Goal: Task Accomplishment & Management: Manage account settings

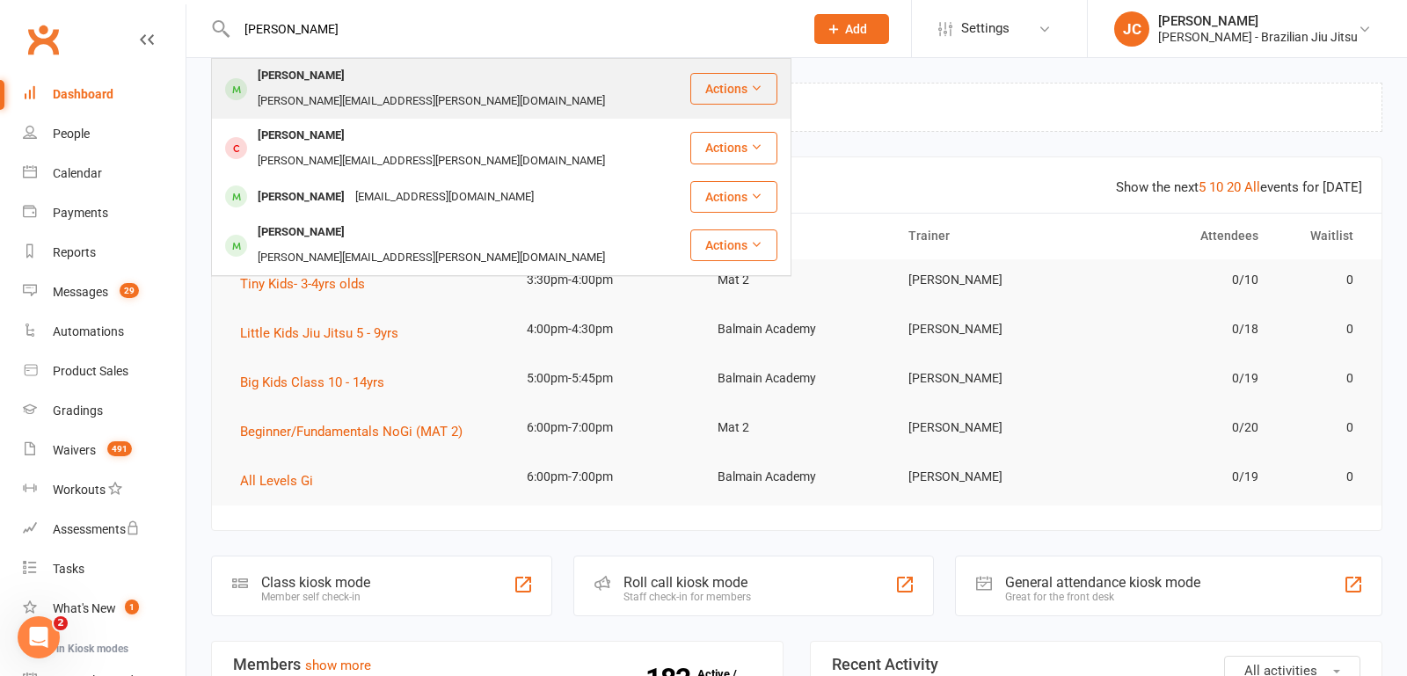
type input "[PERSON_NAME]"
click at [542, 81] on div "[PERSON_NAME] [PERSON_NAME][EMAIL_ADDRESS][PERSON_NAME][DOMAIN_NAME]" at bounding box center [451, 89] width 476 height 58
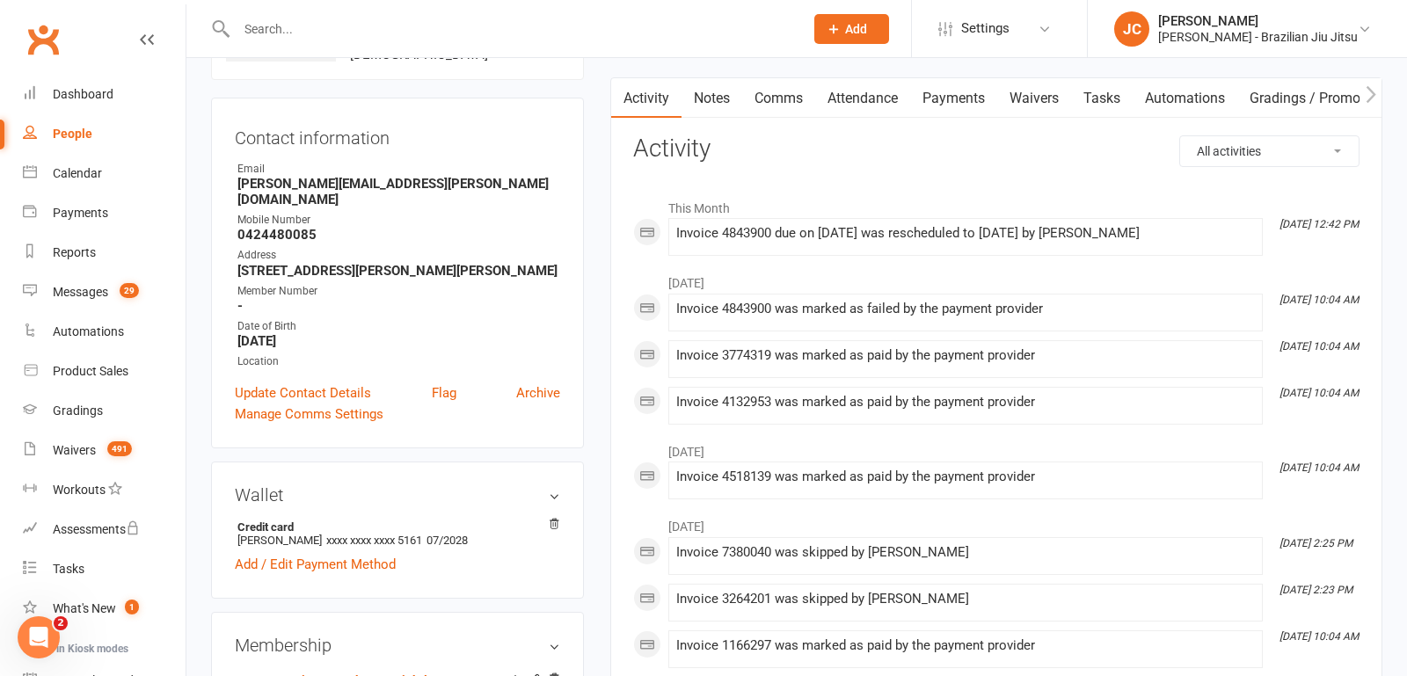
scroll to position [147, 0]
click at [332, 533] on span "xxxx xxxx xxxx 5161" at bounding box center [374, 539] width 96 height 13
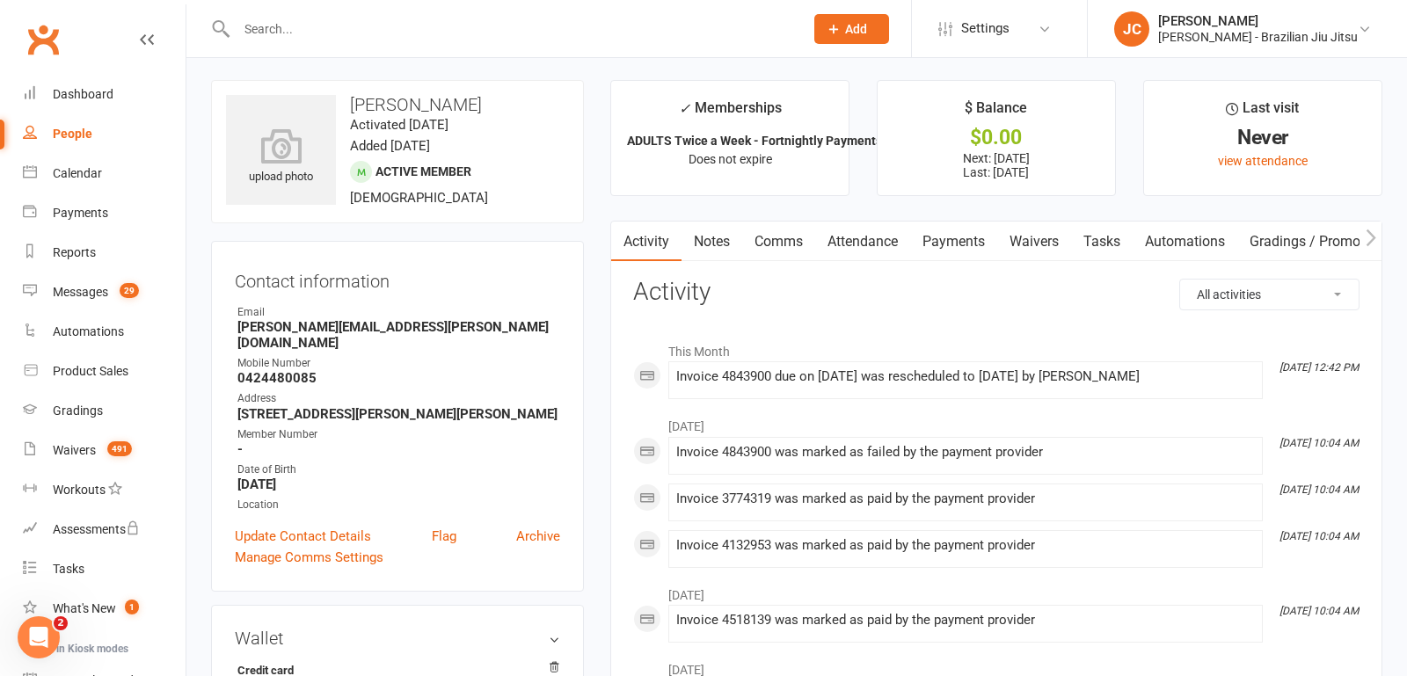
scroll to position [0, 0]
click at [952, 250] on link "Payments" at bounding box center [953, 244] width 87 height 40
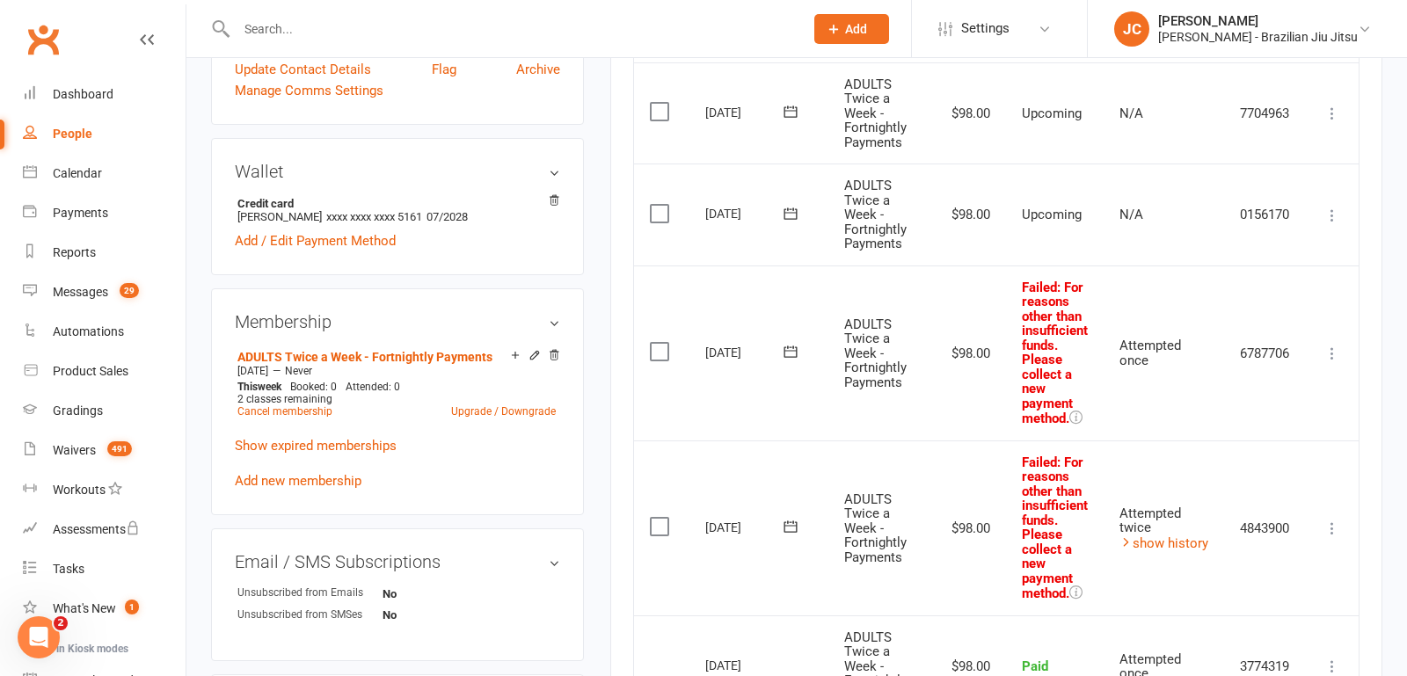
scroll to position [482, 0]
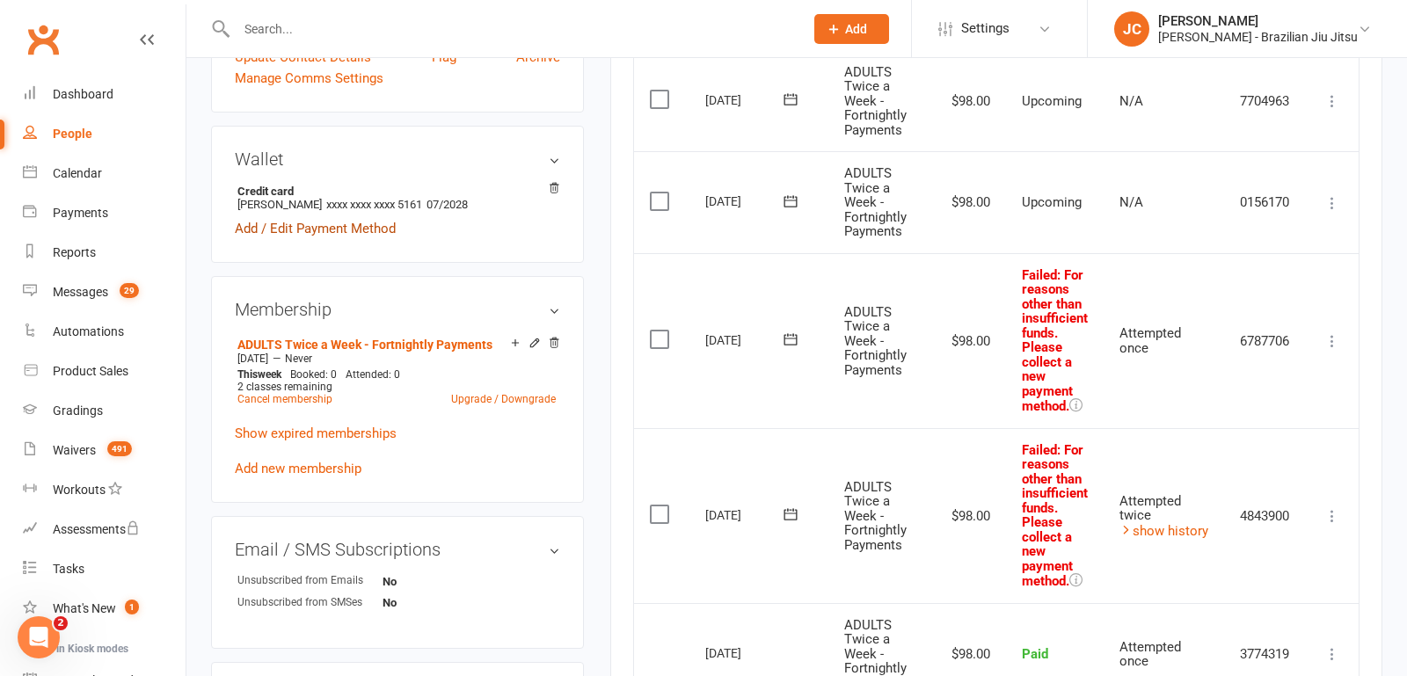
click at [383, 218] on link "Add / Edit Payment Method" at bounding box center [315, 228] width 161 height 21
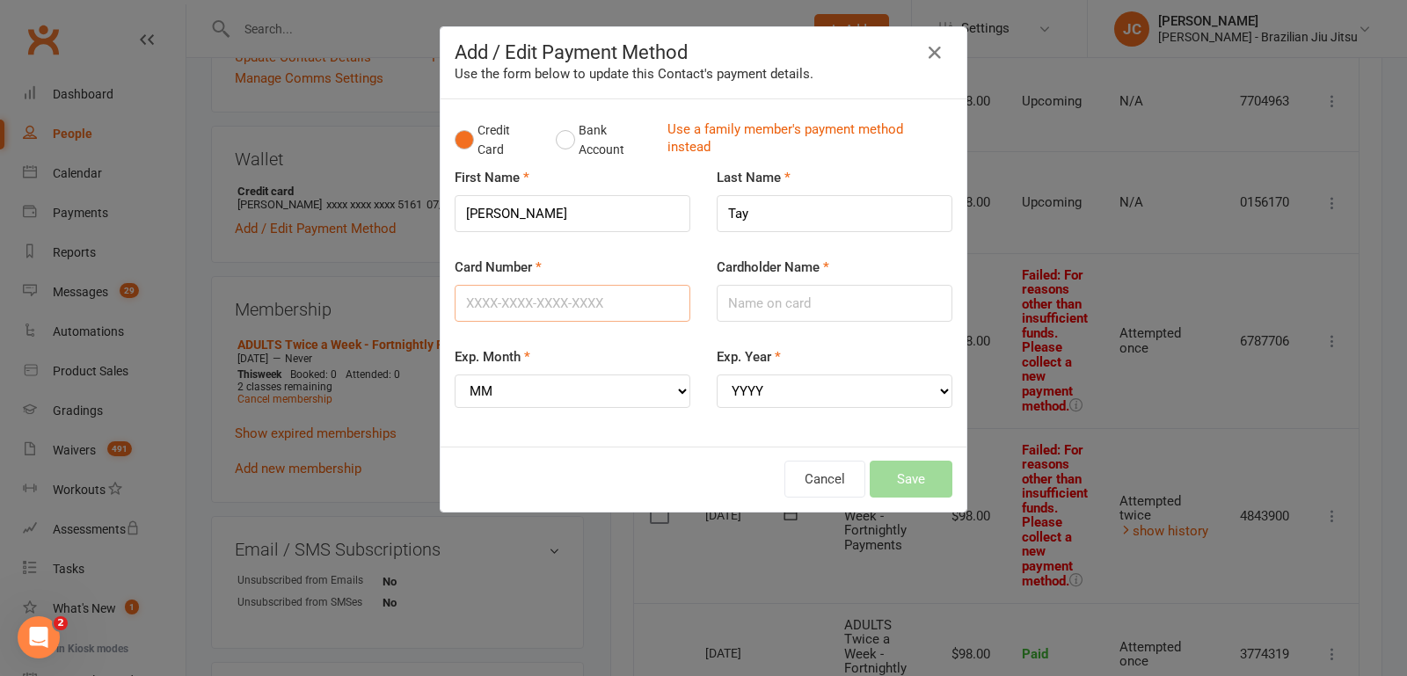
click at [543, 307] on input "Card Number" at bounding box center [573, 303] width 236 height 37
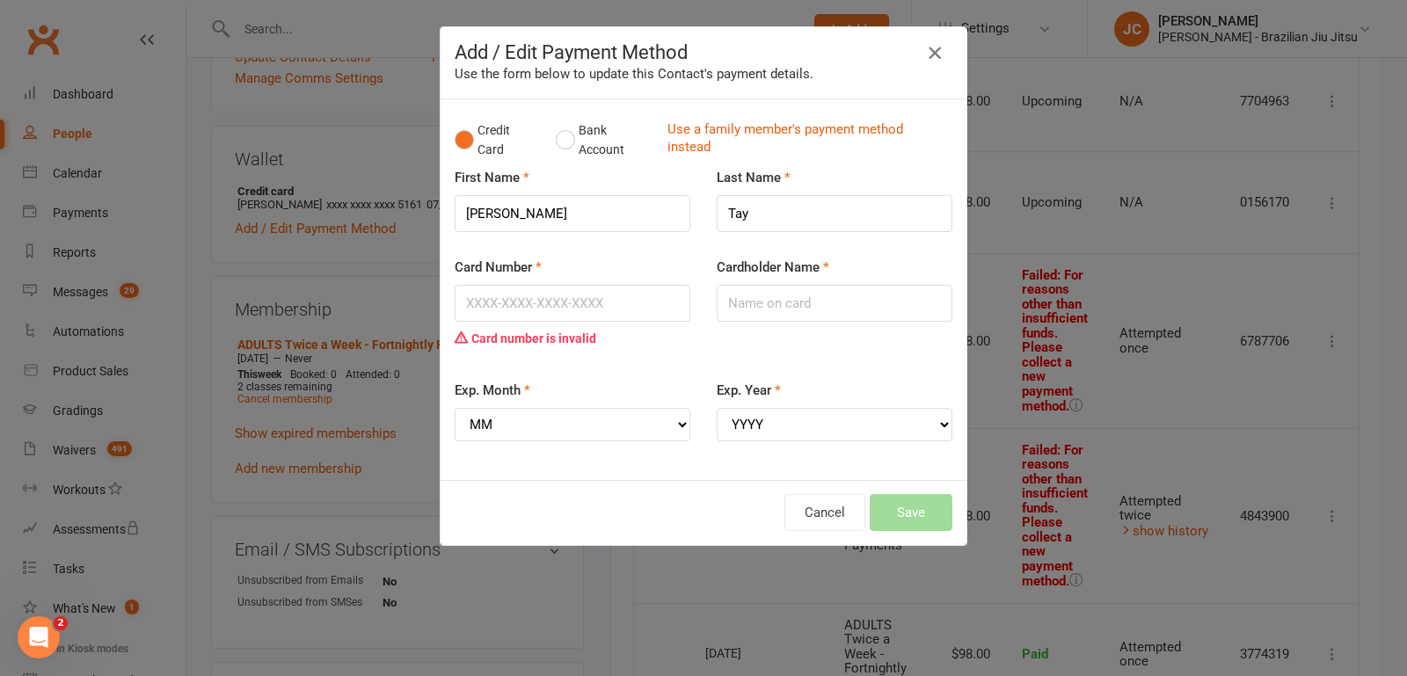
click at [935, 55] on icon "button" at bounding box center [934, 52] width 21 height 21
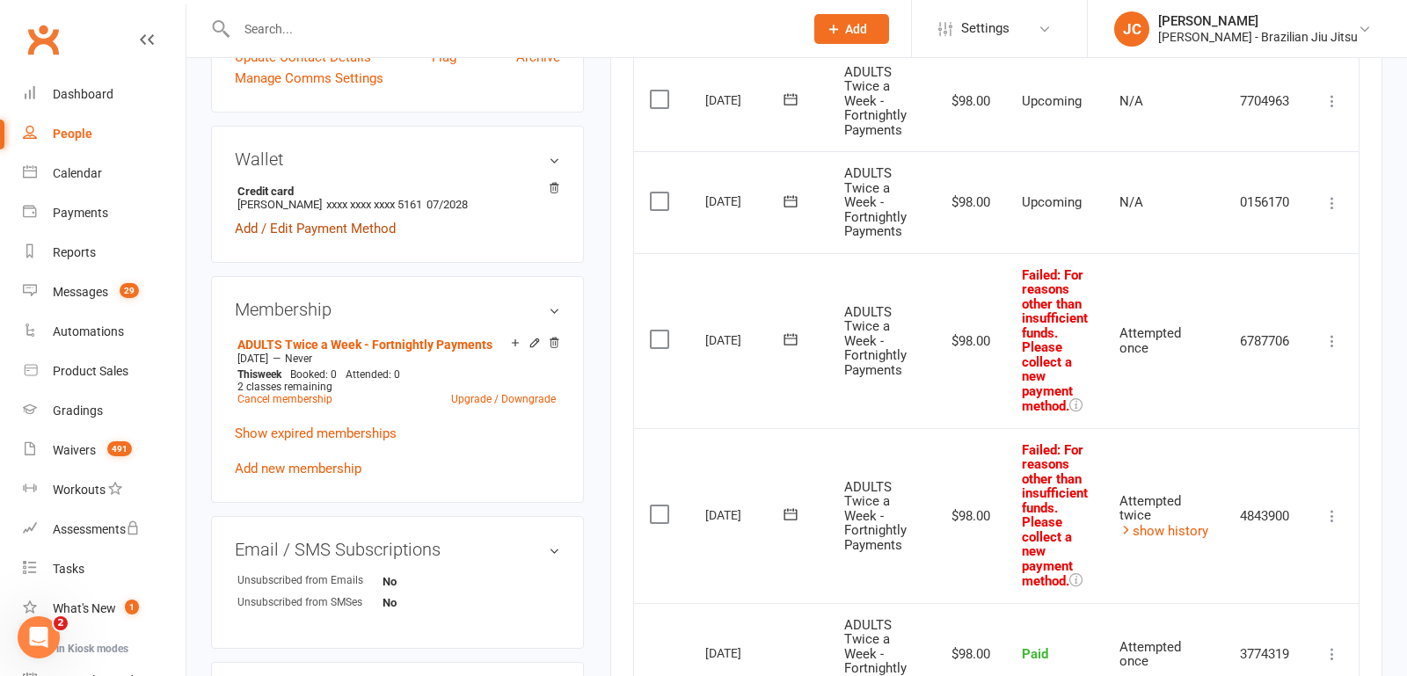
click at [348, 218] on link "Add / Edit Payment Method" at bounding box center [315, 228] width 161 height 21
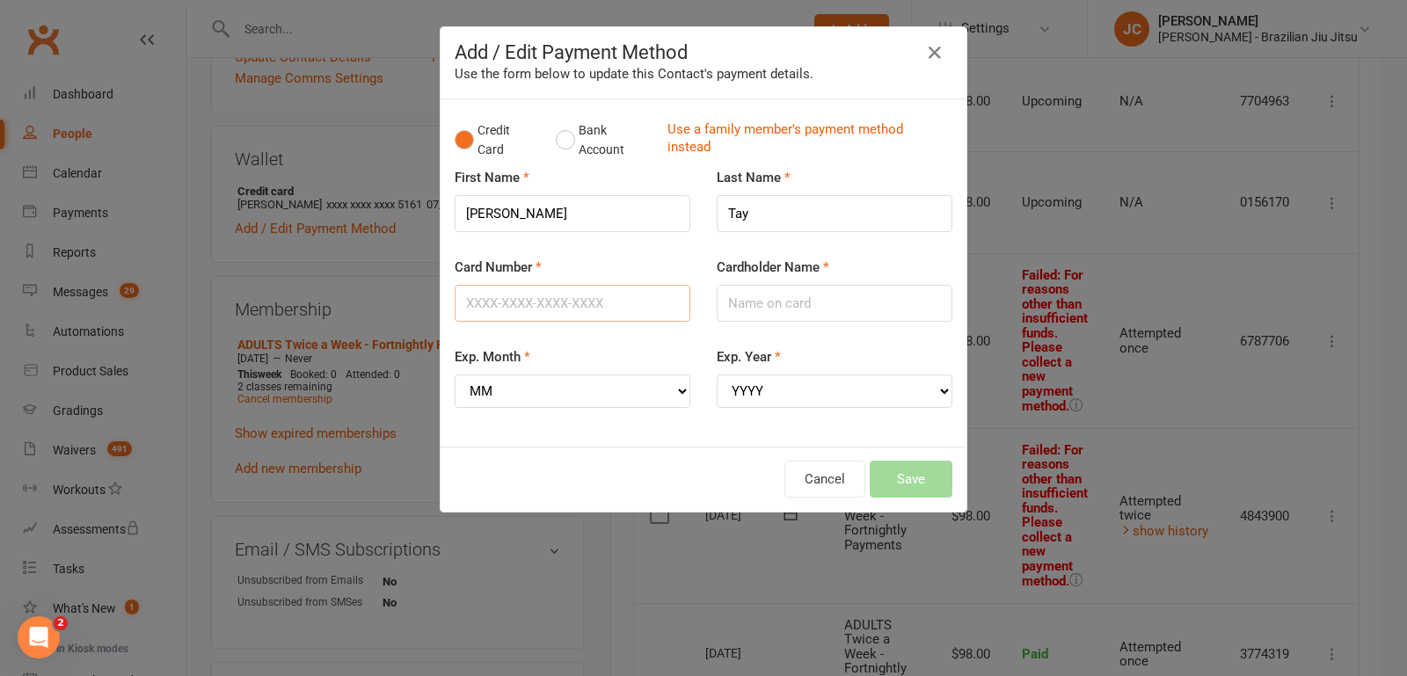
click at [524, 304] on input "Card Number" at bounding box center [573, 303] width 236 height 37
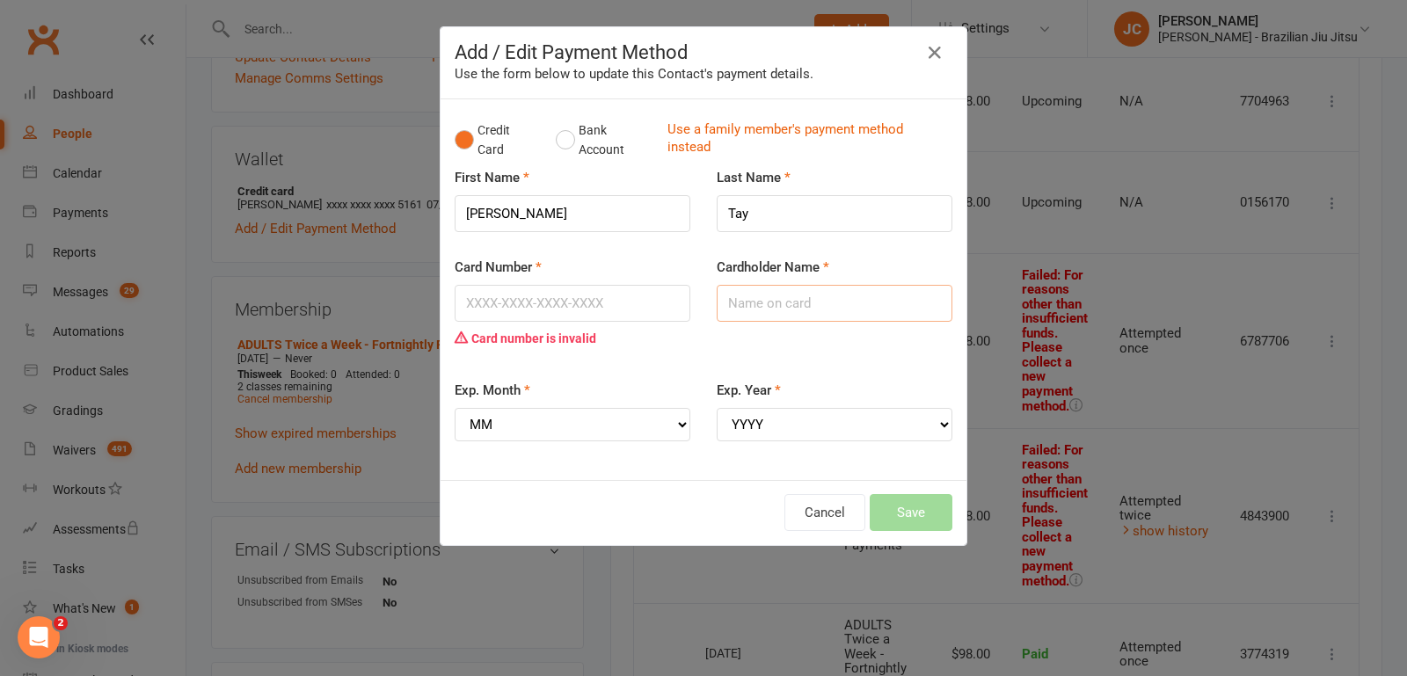
click at [746, 316] on input "Cardholder Name" at bounding box center [835, 303] width 236 height 37
click at [740, 310] on input "Cardholder Name" at bounding box center [835, 303] width 236 height 37
type input "[PERSON_NAME]"
click at [518, 298] on input "Card Number" at bounding box center [573, 303] width 236 height 37
type input "5529807801184765"
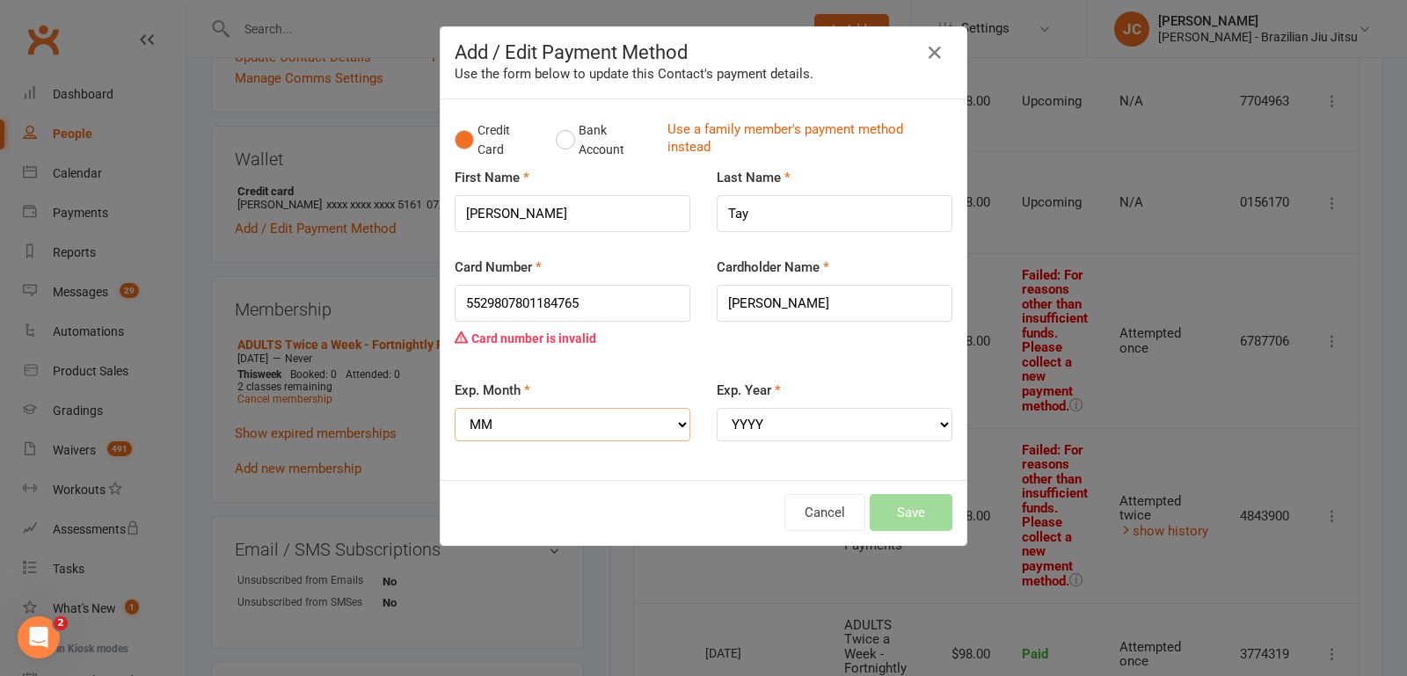
click at [492, 428] on select "MM 01 02 03 04 05 06 07 08 09 10 11 12" at bounding box center [573, 424] width 236 height 33
select select "05"
click at [731, 415] on select "YYYY 2025 2026 2027 2028 2029 2030 2031 2032 2033 2034" at bounding box center [835, 424] width 236 height 33
select select "2029"
click at [782, 307] on input "[PERSON_NAME]" at bounding box center [835, 303] width 236 height 37
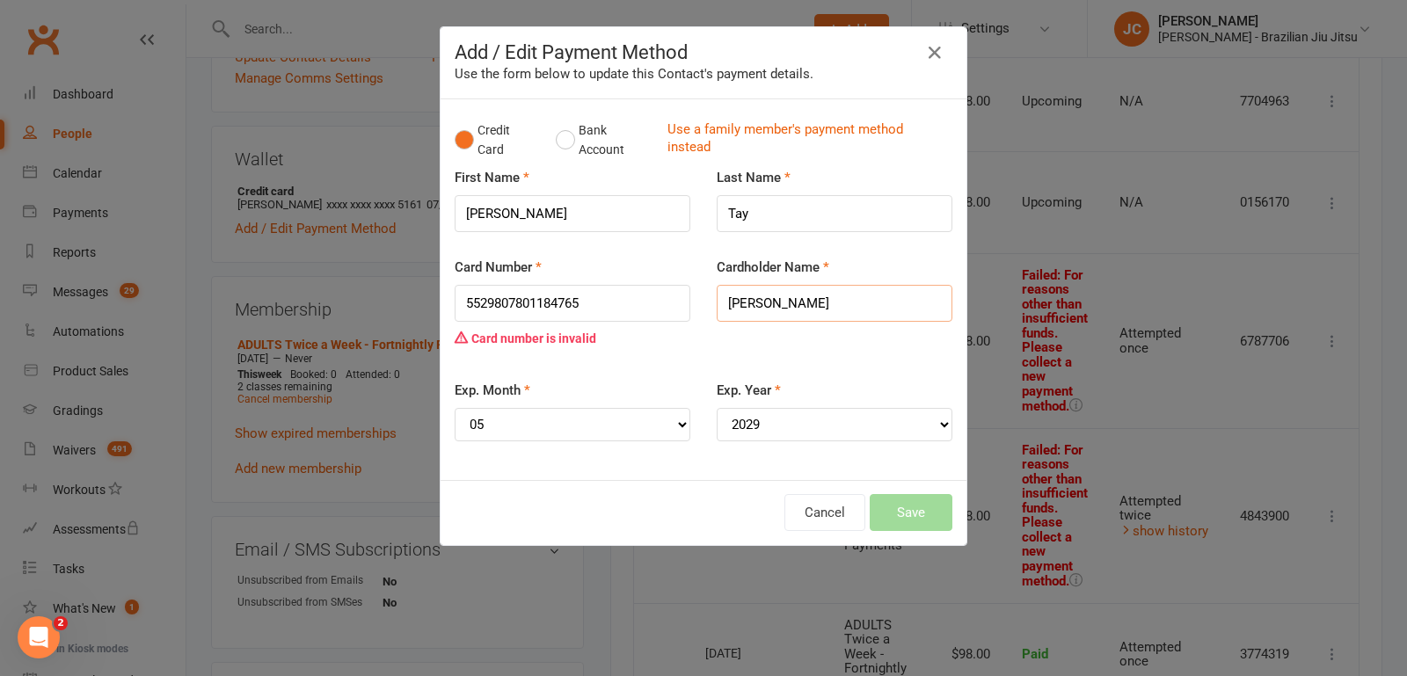
type input "[PERSON_NAME]"
click at [828, 487] on div "Cancel Save" at bounding box center [704, 512] width 526 height 65
click at [615, 309] on input "5529807801184765" at bounding box center [573, 303] width 236 height 37
click at [804, 371] on div "Card Number 5529807801184765 Card number is invalid Cardholder Name [PERSON_NAM…" at bounding box center [704, 318] width 524 height 123
click at [549, 311] on input "5529807801184765" at bounding box center [573, 303] width 236 height 37
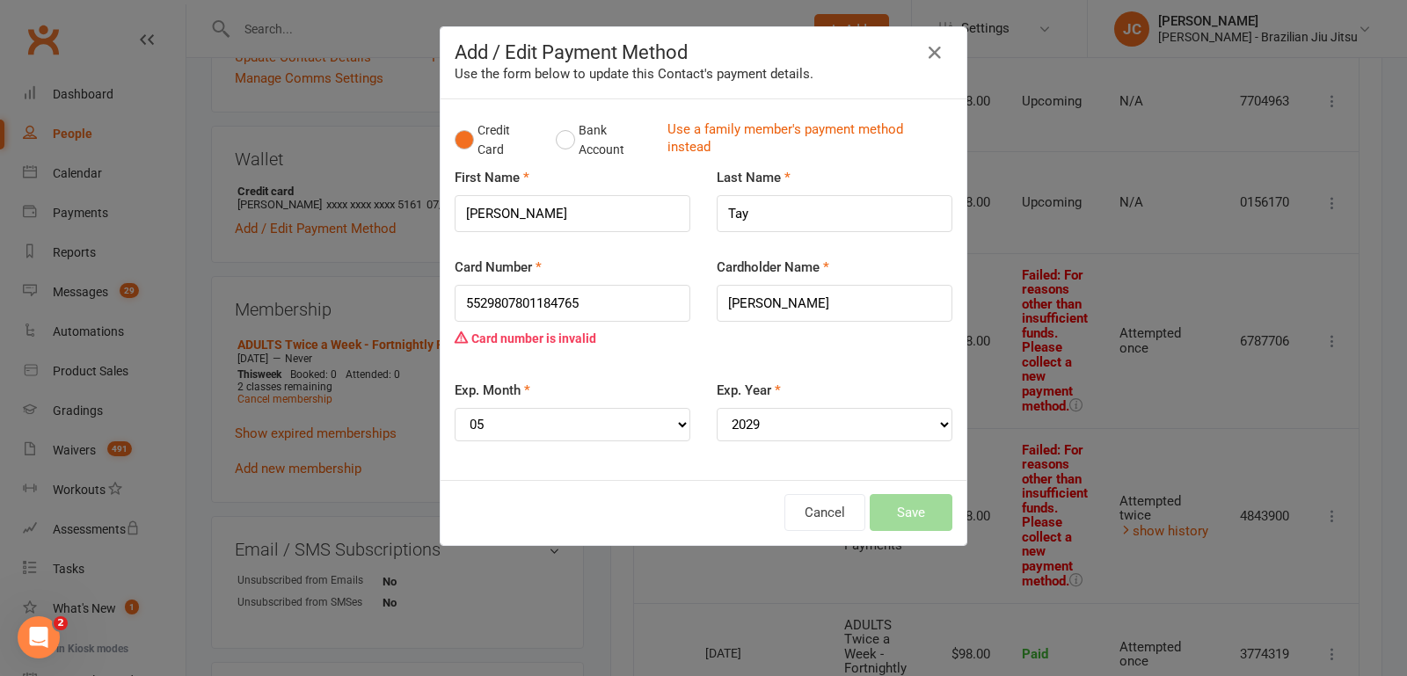
click at [496, 362] on div "Card Number 5529807801184765 Card number is invalid" at bounding box center [573, 318] width 262 height 123
click at [597, 303] on input "5529807801184765" at bounding box center [573, 303] width 236 height 37
click at [485, 348] on div "Card number is invalid" at bounding box center [573, 338] width 236 height 33
click at [501, 338] on div "Card number is invalid" at bounding box center [573, 338] width 236 height 33
drag, startPoint x: 596, startPoint y: 301, endPoint x: 420, endPoint y: 299, distance: 176.8
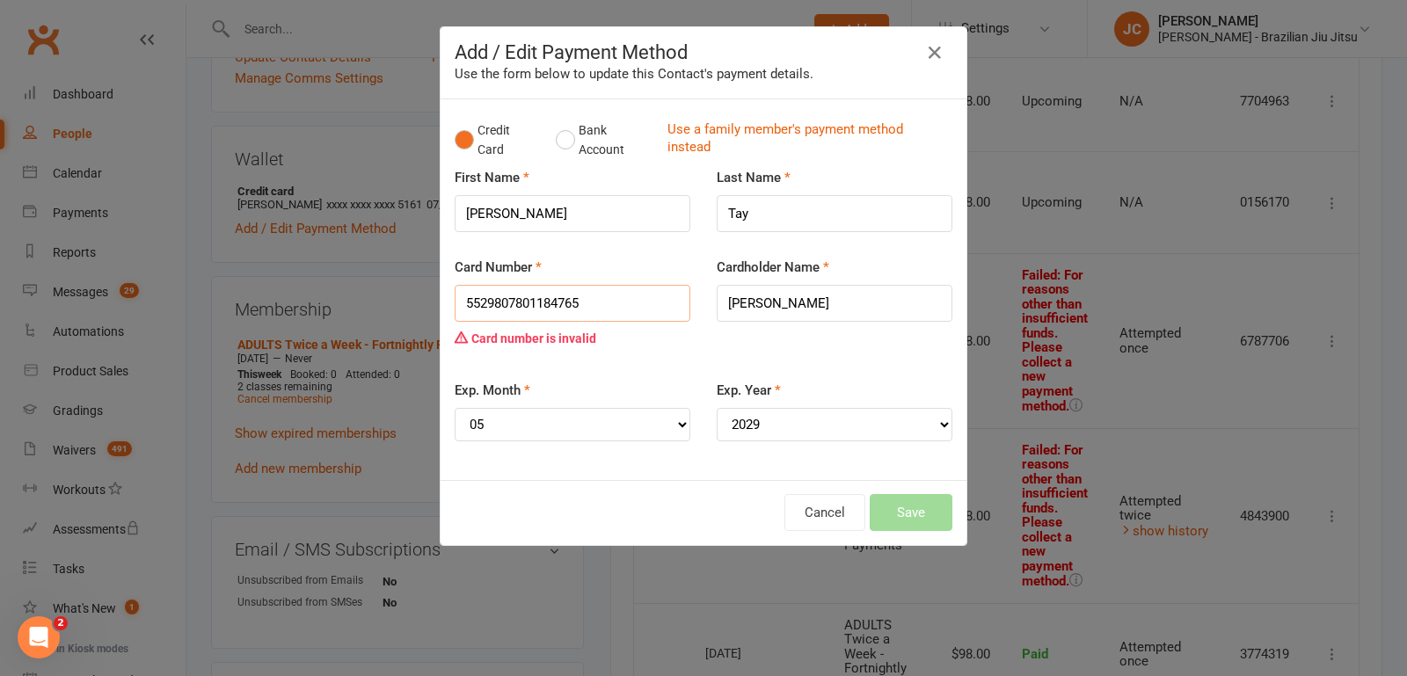
click at [420, 299] on div "Add / Edit Payment Method Use the form below to update this Contact's payment d…" at bounding box center [703, 338] width 1407 height 676
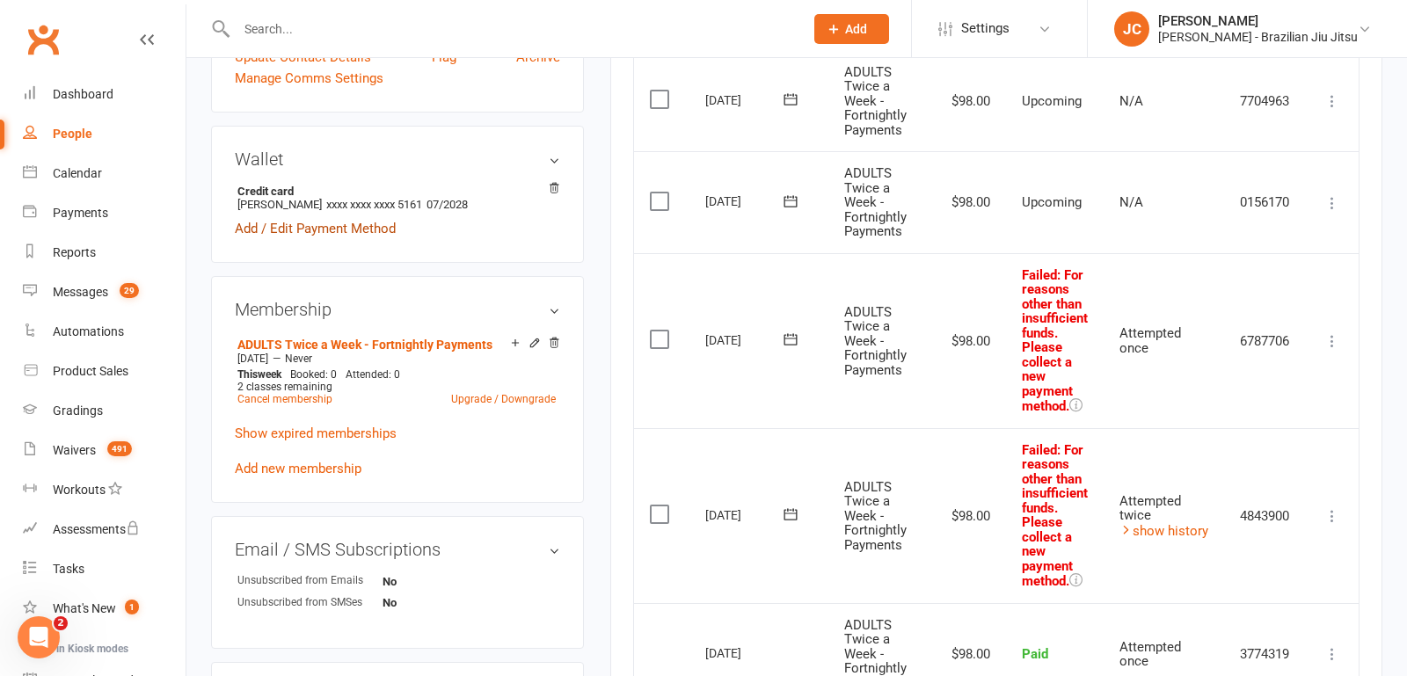
click at [367, 218] on link "Add / Edit Payment Method" at bounding box center [315, 228] width 161 height 21
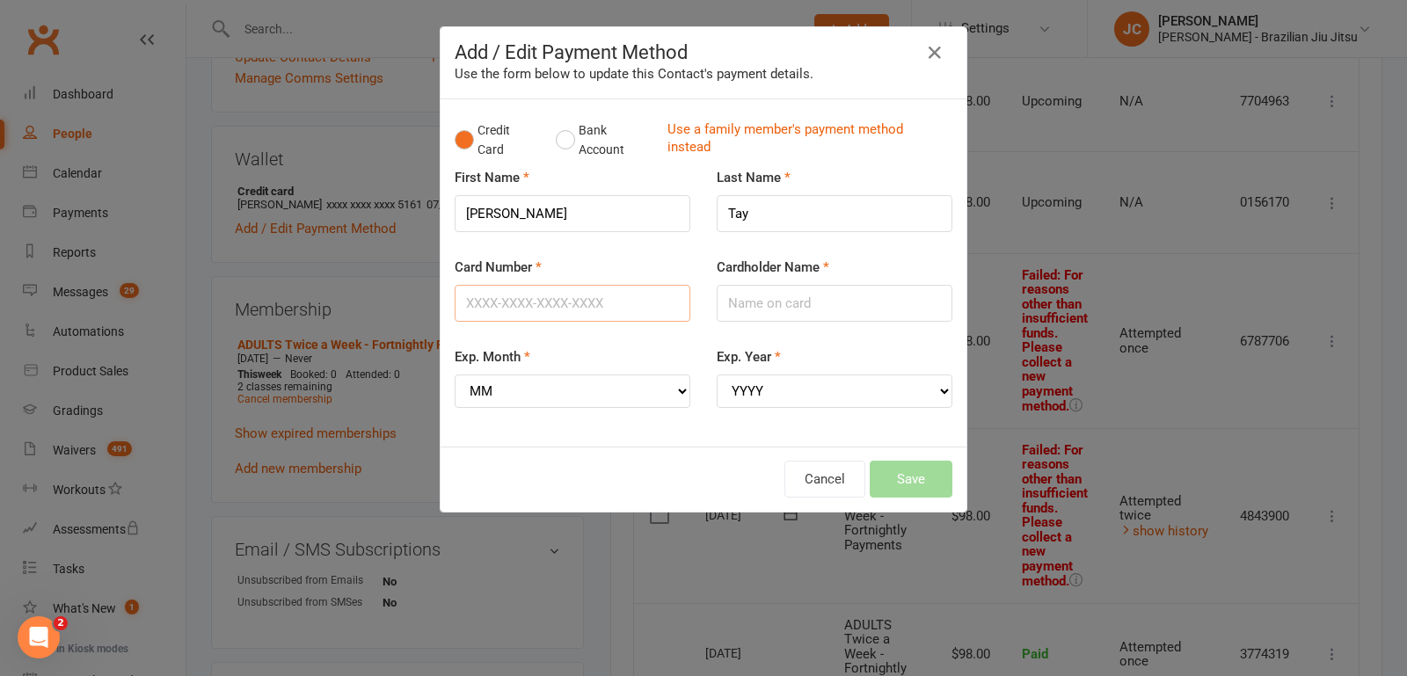
click at [571, 299] on input "Card Number" at bounding box center [573, 303] width 236 height 37
paste input "text"
type input "[CREDIT_CARD_NUMBER]"
click at [834, 307] on input "Cardholder Name" at bounding box center [835, 303] width 236 height 37
type input "[PERSON_NAME]"
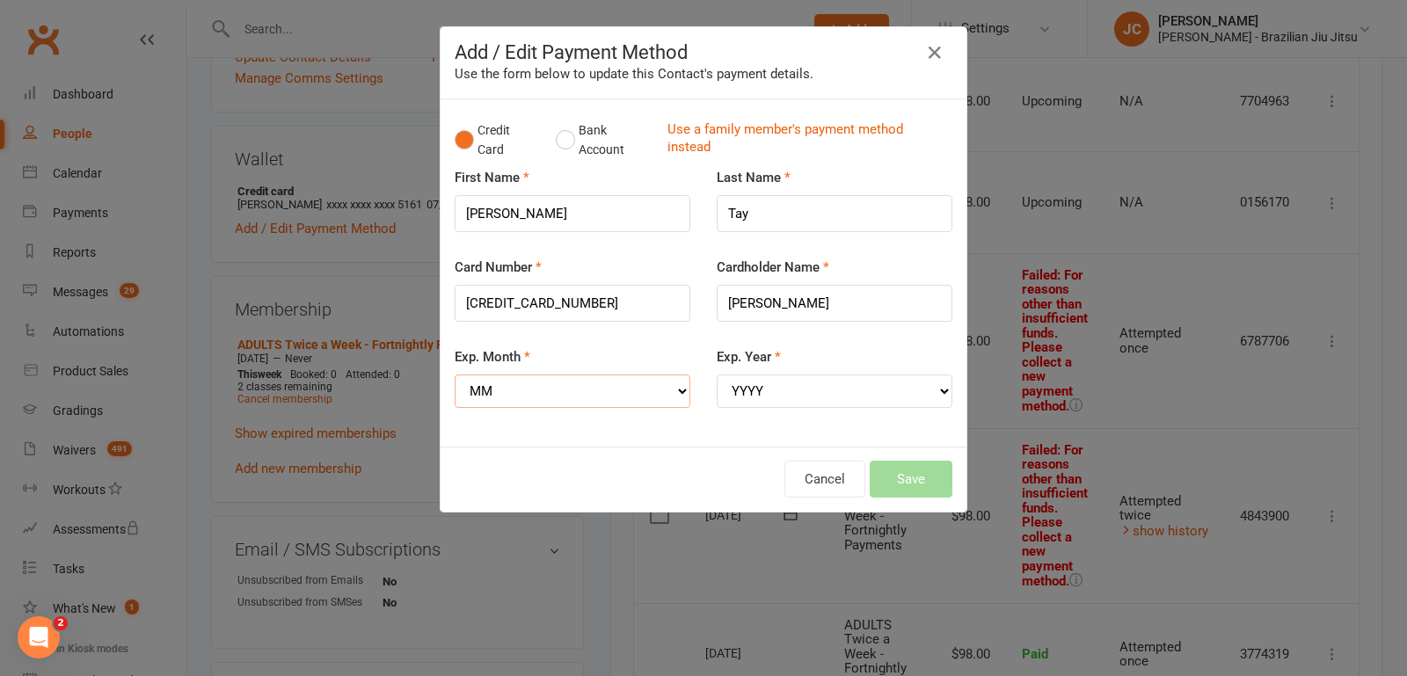
click at [646, 396] on select "MM 01 02 03 04 05 06 07 08 09 10 11 12" at bounding box center [573, 391] width 236 height 33
select select "05"
click at [835, 380] on select "YYYY 2025 2026 2027 2028 2029 2030 2031 2032 2033 2034" at bounding box center [835, 391] width 236 height 33
select select "2029"
click at [792, 302] on input "[PERSON_NAME]" at bounding box center [835, 303] width 236 height 37
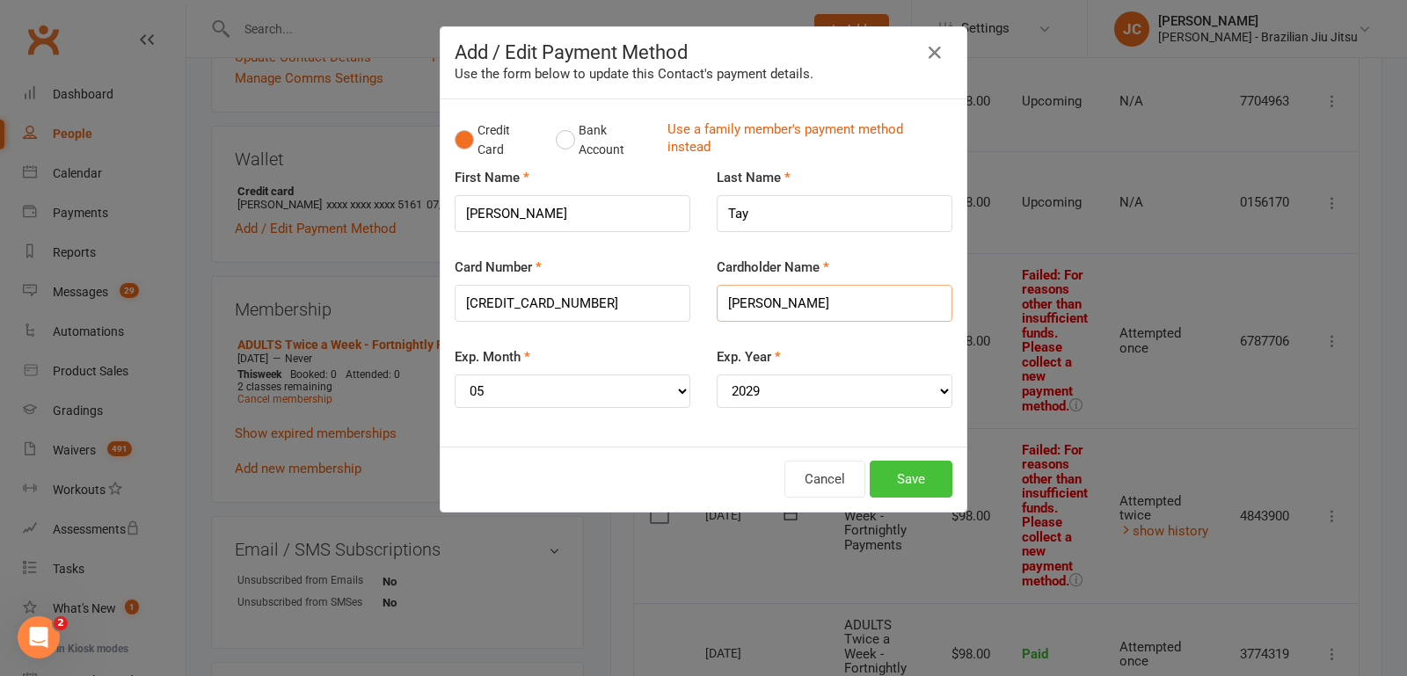
type input "[PERSON_NAME]"
click at [905, 489] on button "Save" at bounding box center [911, 479] width 83 height 37
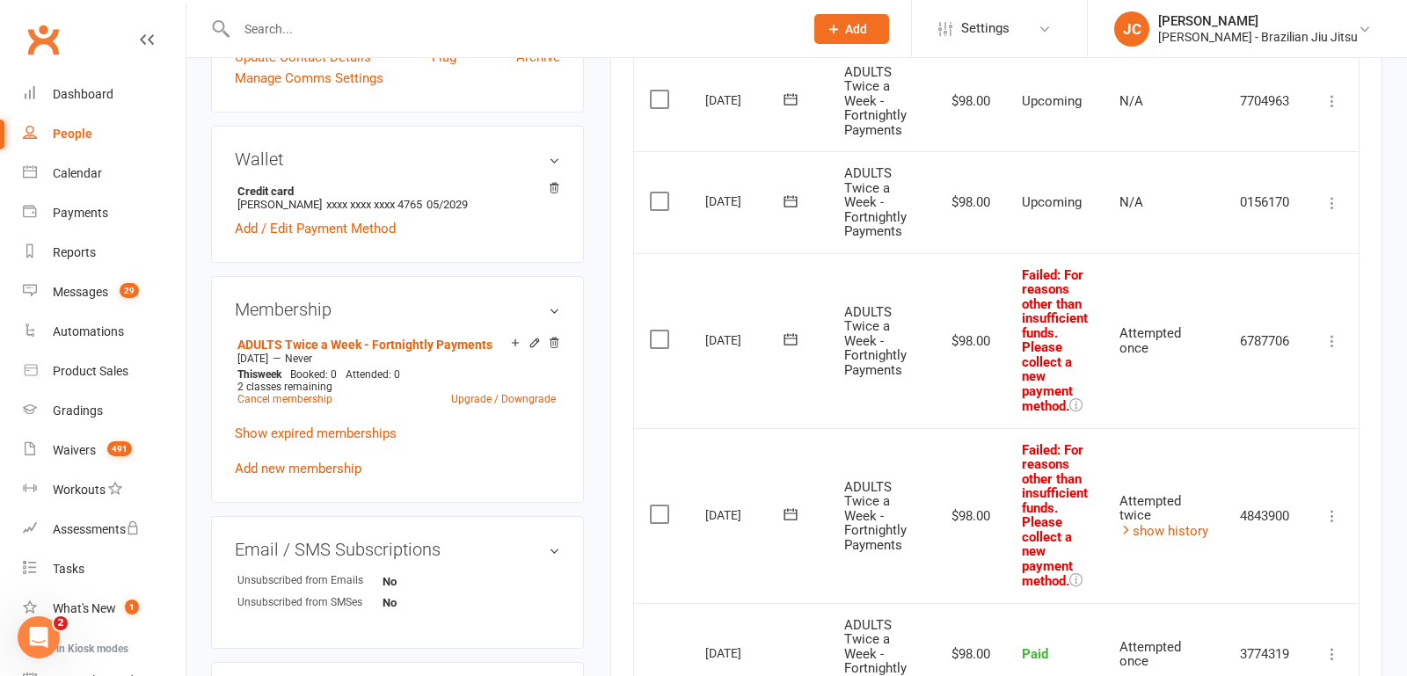
scroll to position [471, 0]
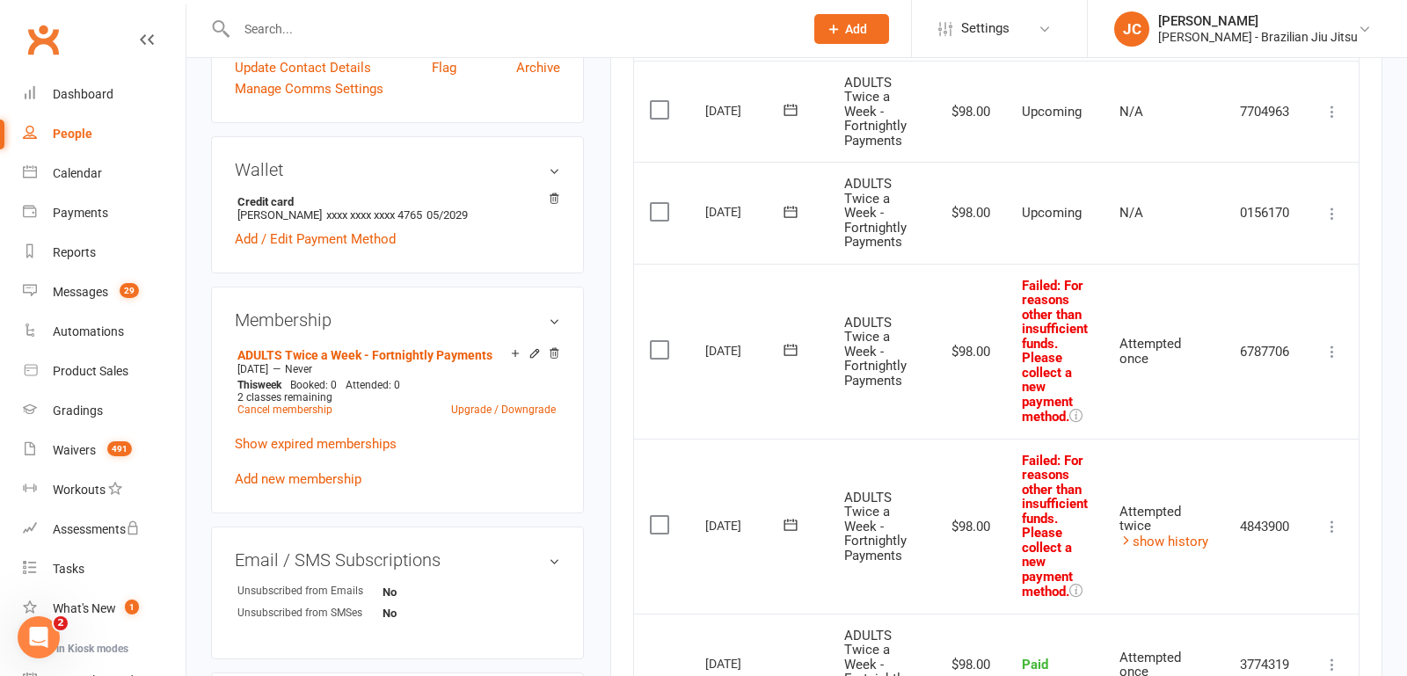
click at [661, 518] on label at bounding box center [662, 525] width 24 height 18
click at [661, 516] on input "checkbox" at bounding box center [655, 516] width 11 height 0
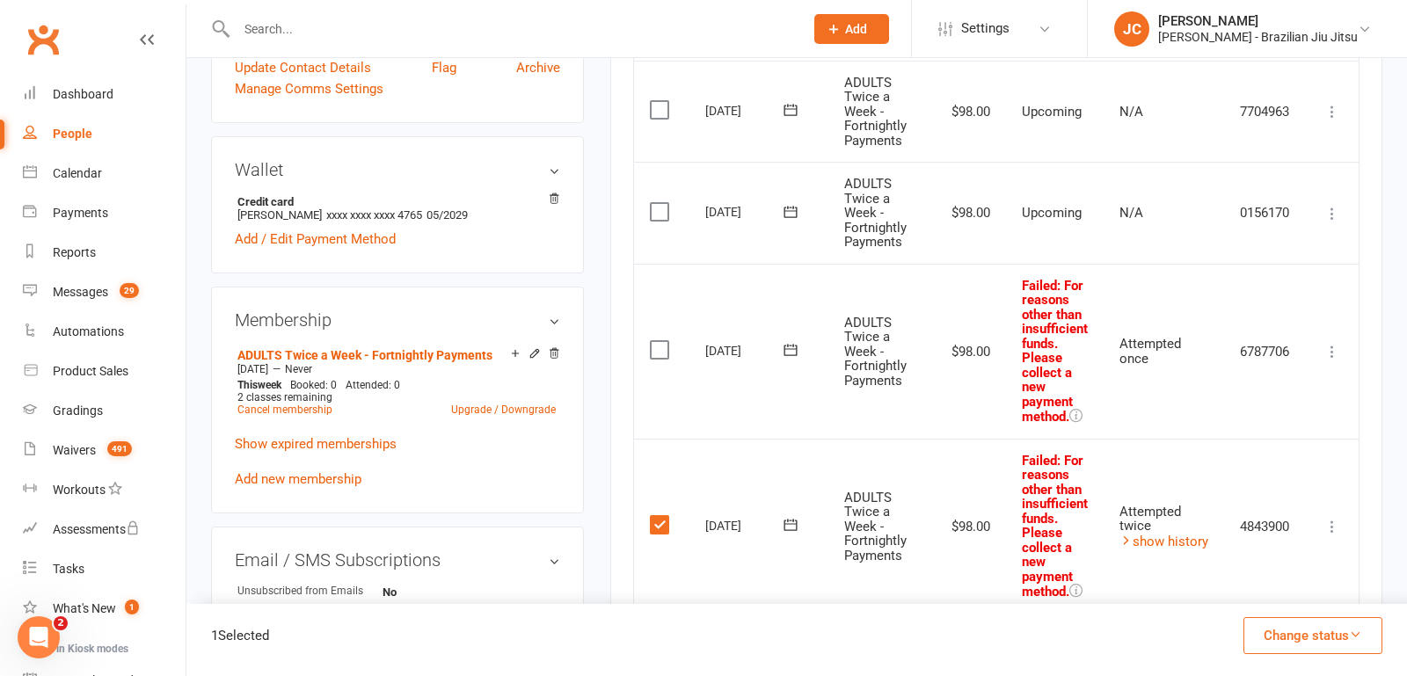
click at [655, 356] on td "Select this" at bounding box center [661, 351] width 55 height 175
click at [656, 341] on label at bounding box center [662, 350] width 24 height 18
click at [656, 341] on input "checkbox" at bounding box center [655, 341] width 11 height 0
click at [1356, 628] on icon "button" at bounding box center [1355, 634] width 13 height 13
click at [1332, 581] on link "Skipped" at bounding box center [1295, 588] width 174 height 35
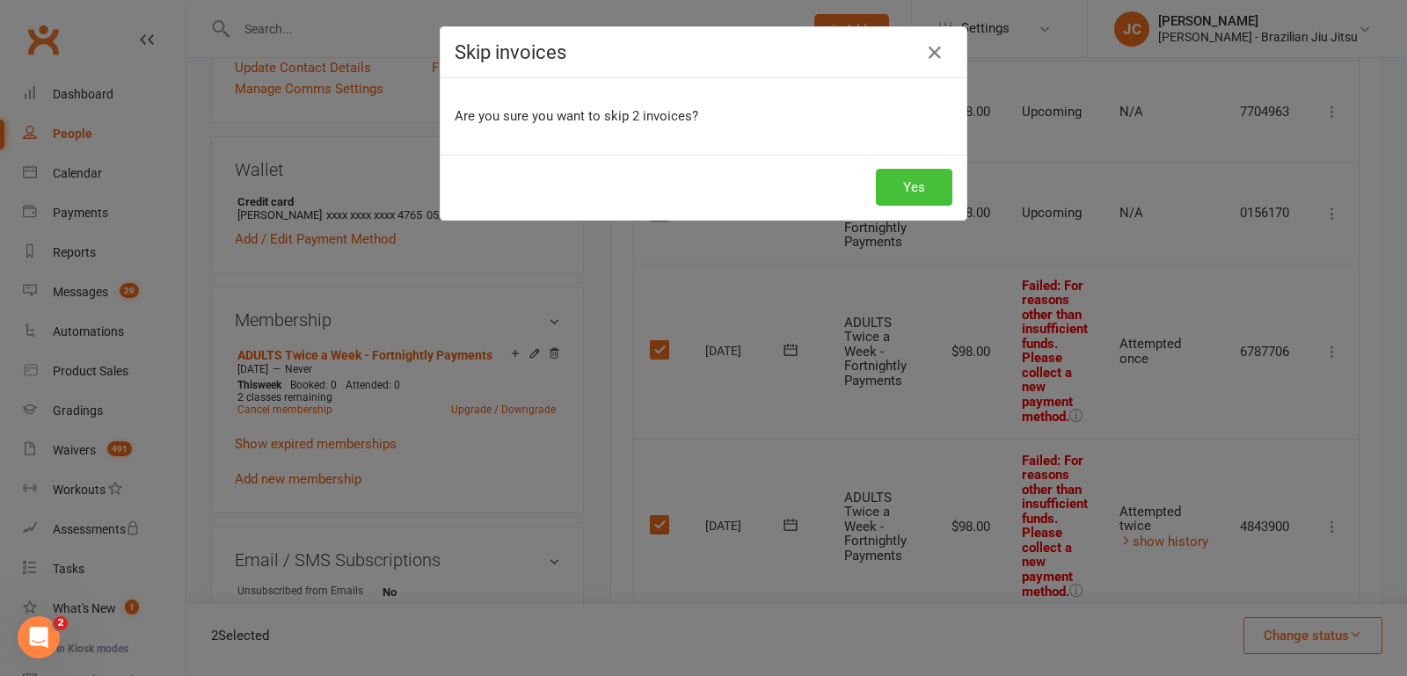
click at [910, 175] on button "Yes" at bounding box center [914, 187] width 77 height 37
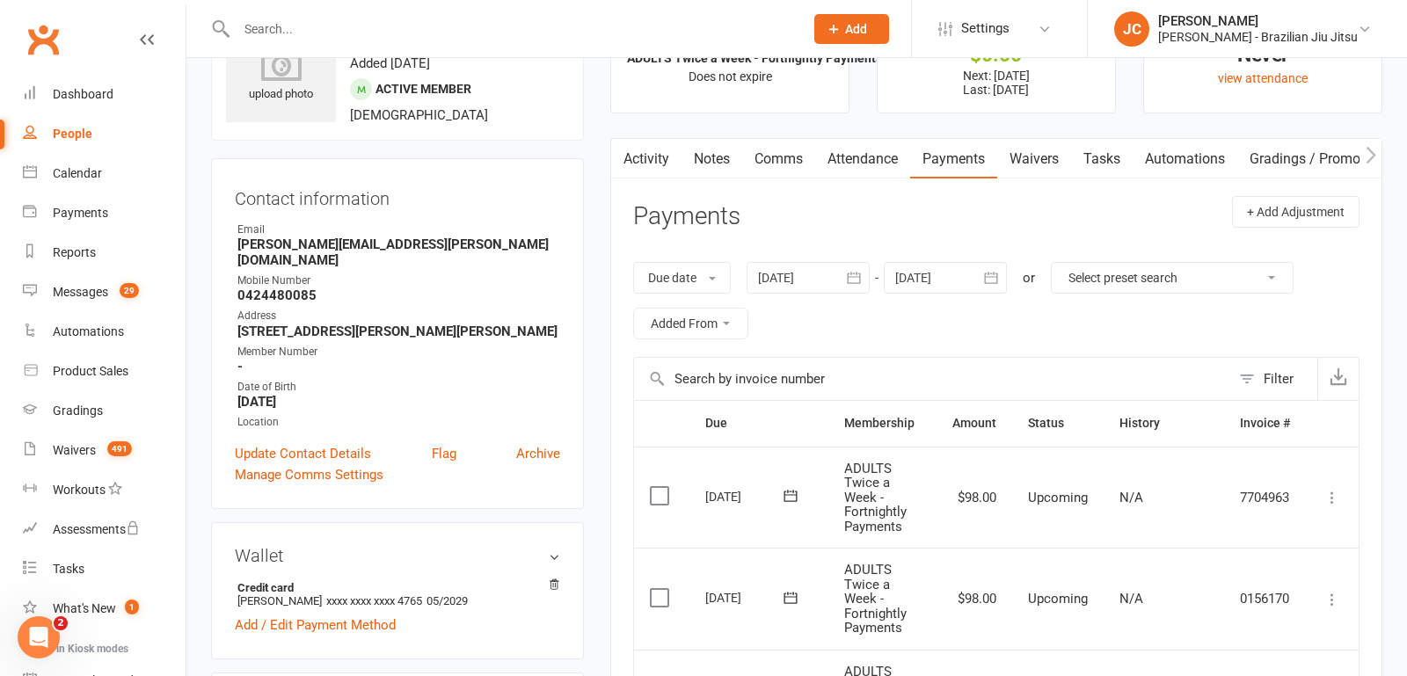
scroll to position [0, 0]
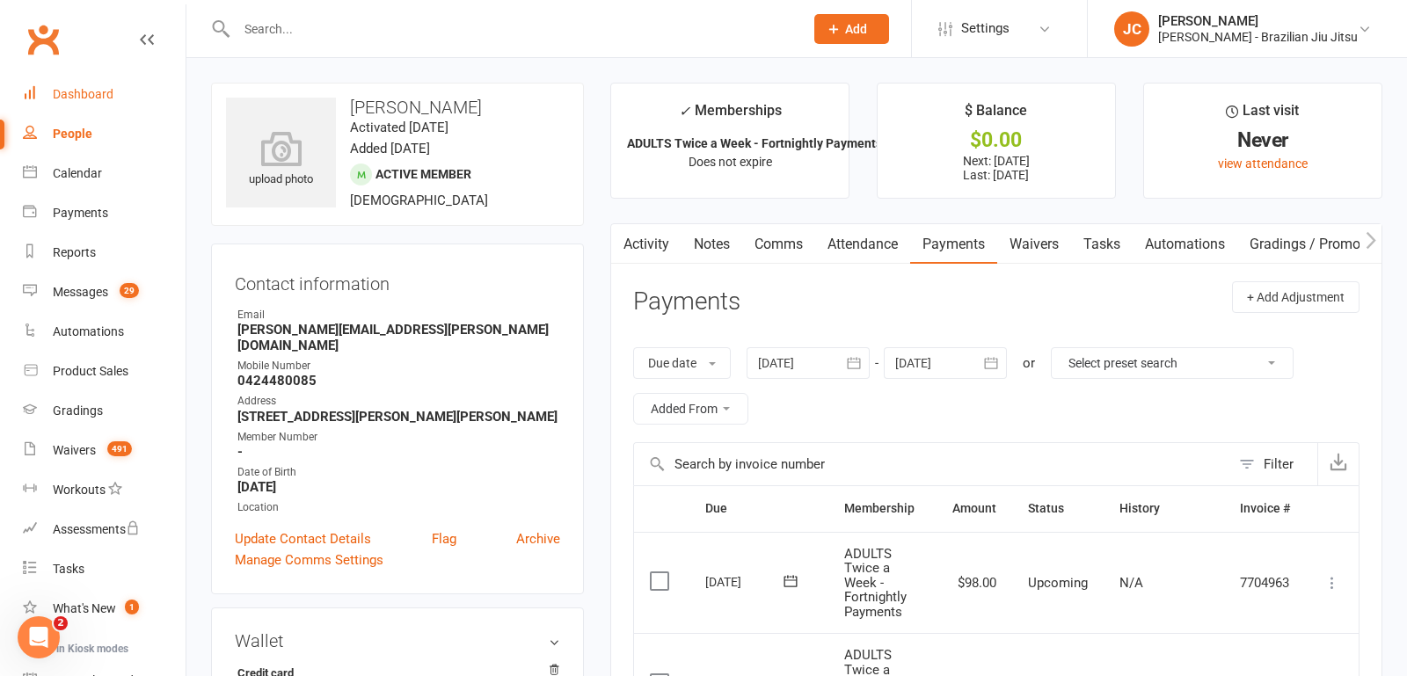
click at [104, 91] on div "Dashboard" at bounding box center [83, 94] width 61 height 14
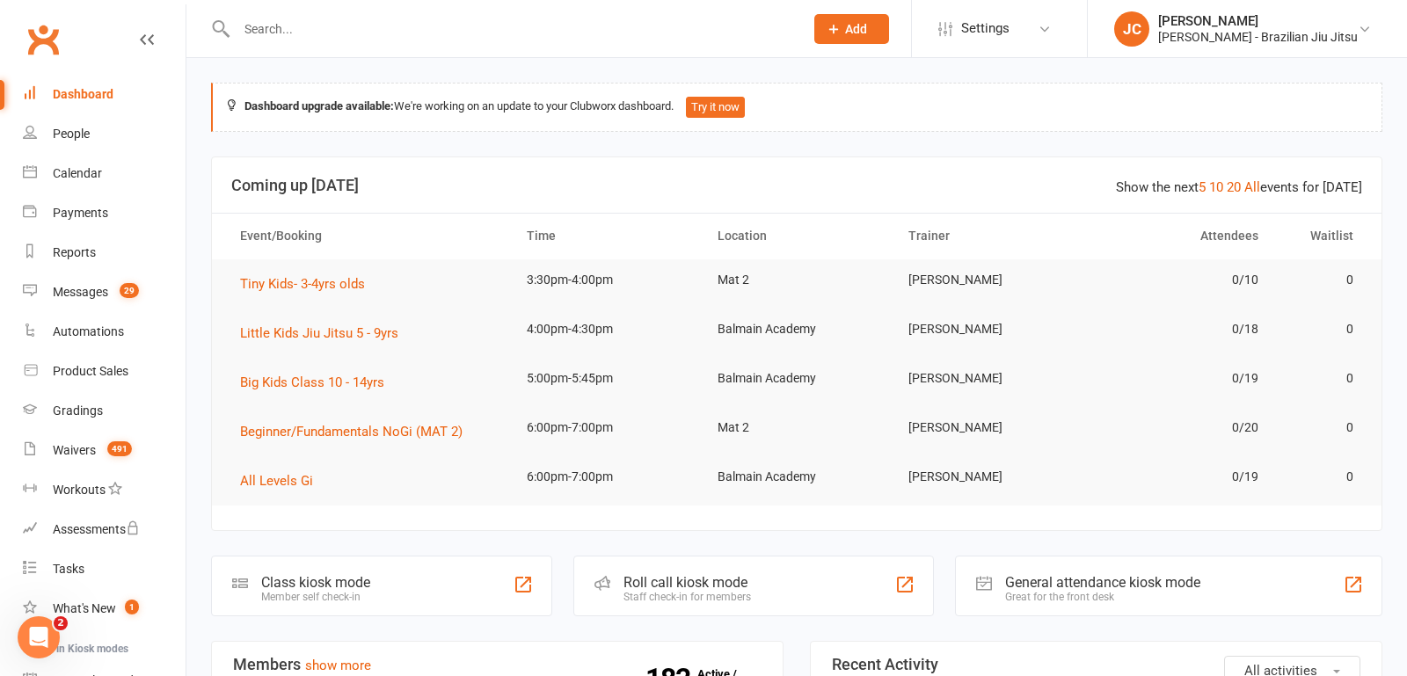
click at [541, 30] on input "text" at bounding box center [511, 29] width 560 height 25
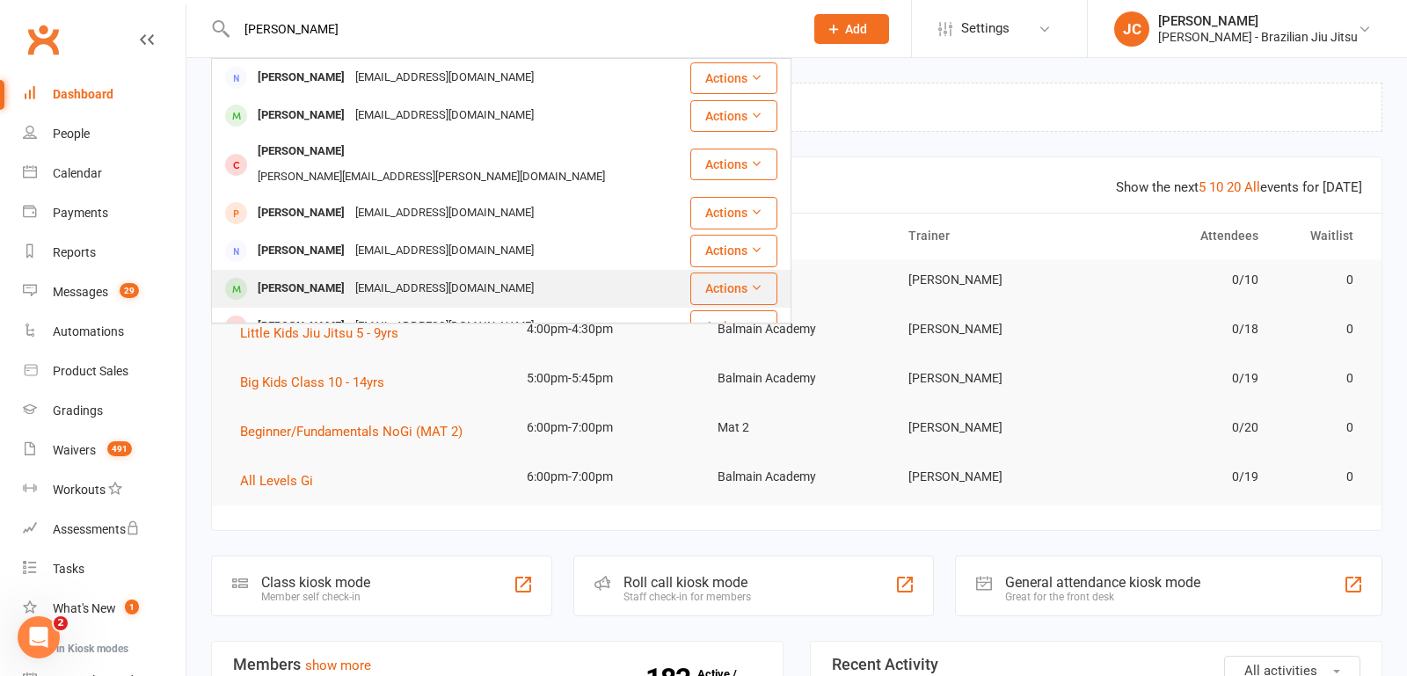
type input "[PERSON_NAME]"
click at [491, 276] on div "[EMAIL_ADDRESS][DOMAIN_NAME]" at bounding box center [444, 289] width 189 height 26
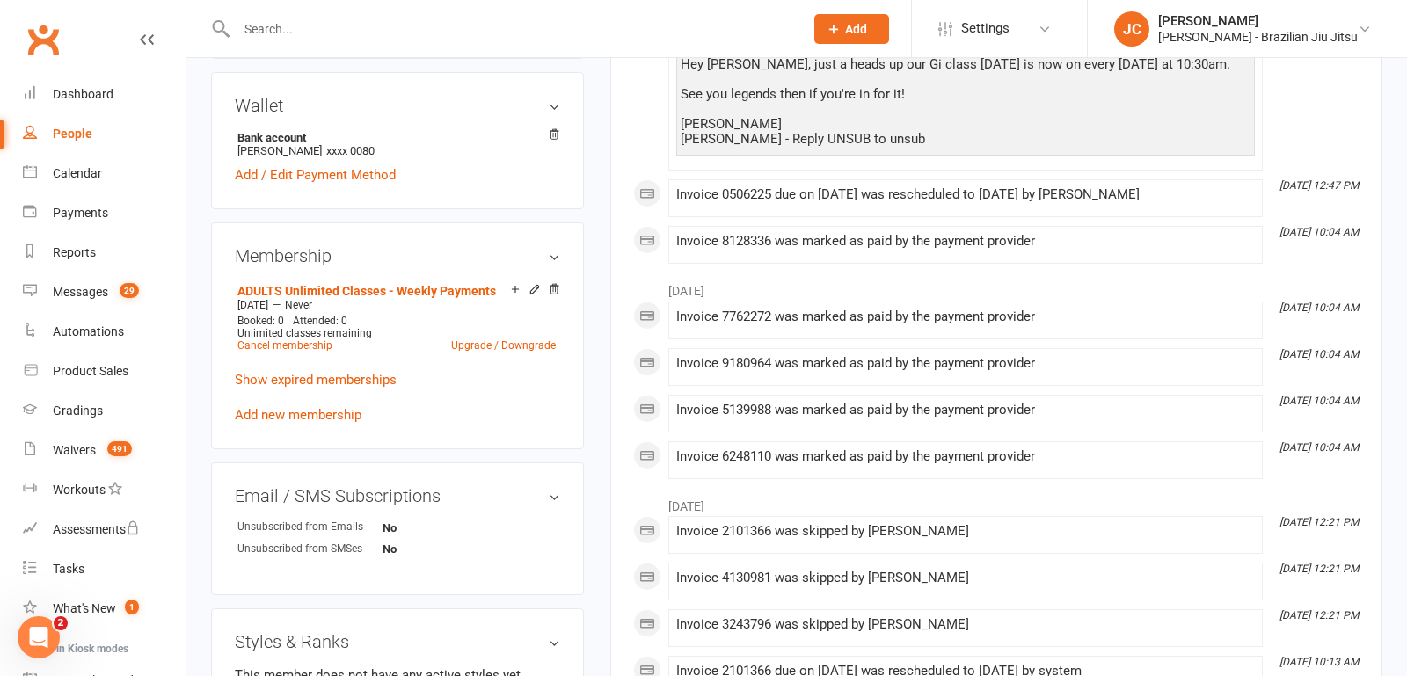
scroll to position [538, 0]
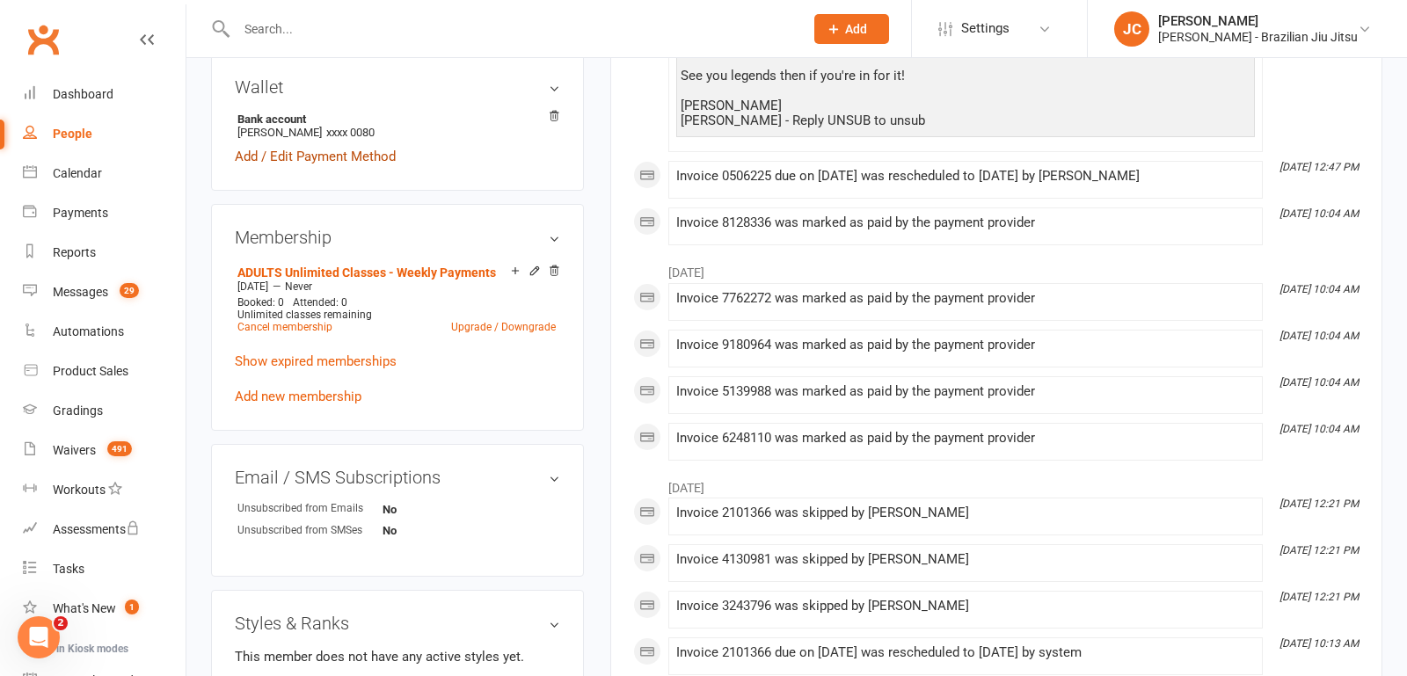
click at [339, 158] on link "Add / Edit Payment Method" at bounding box center [315, 156] width 161 height 21
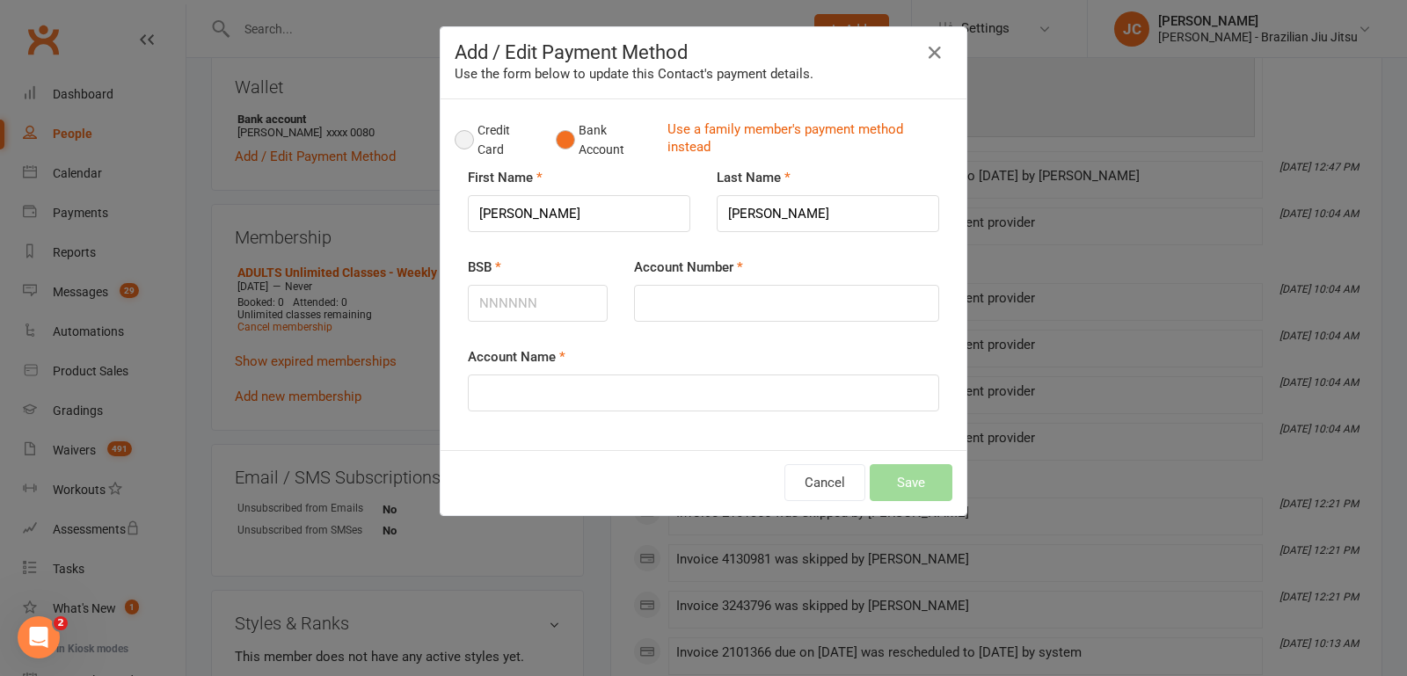
click at [470, 135] on button "Credit Card" at bounding box center [496, 140] width 83 height 54
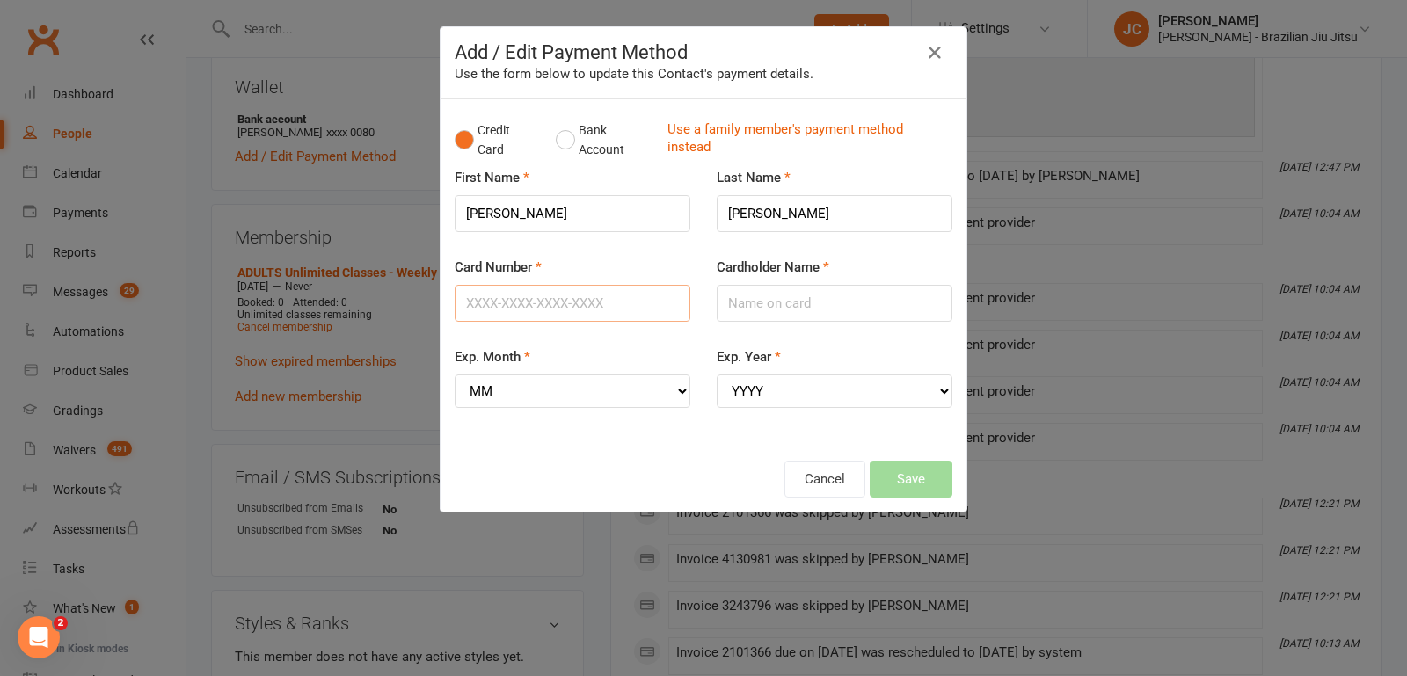
click at [541, 294] on input "Card Number" at bounding box center [573, 303] width 236 height 37
paste input "[CREDIT_CARD_NUMBER]"
type input "[CREDIT_CARD_NUMBER]"
click at [805, 303] on input "Cardholder Name" at bounding box center [835, 303] width 236 height 37
type input "[PERSON_NAME]"
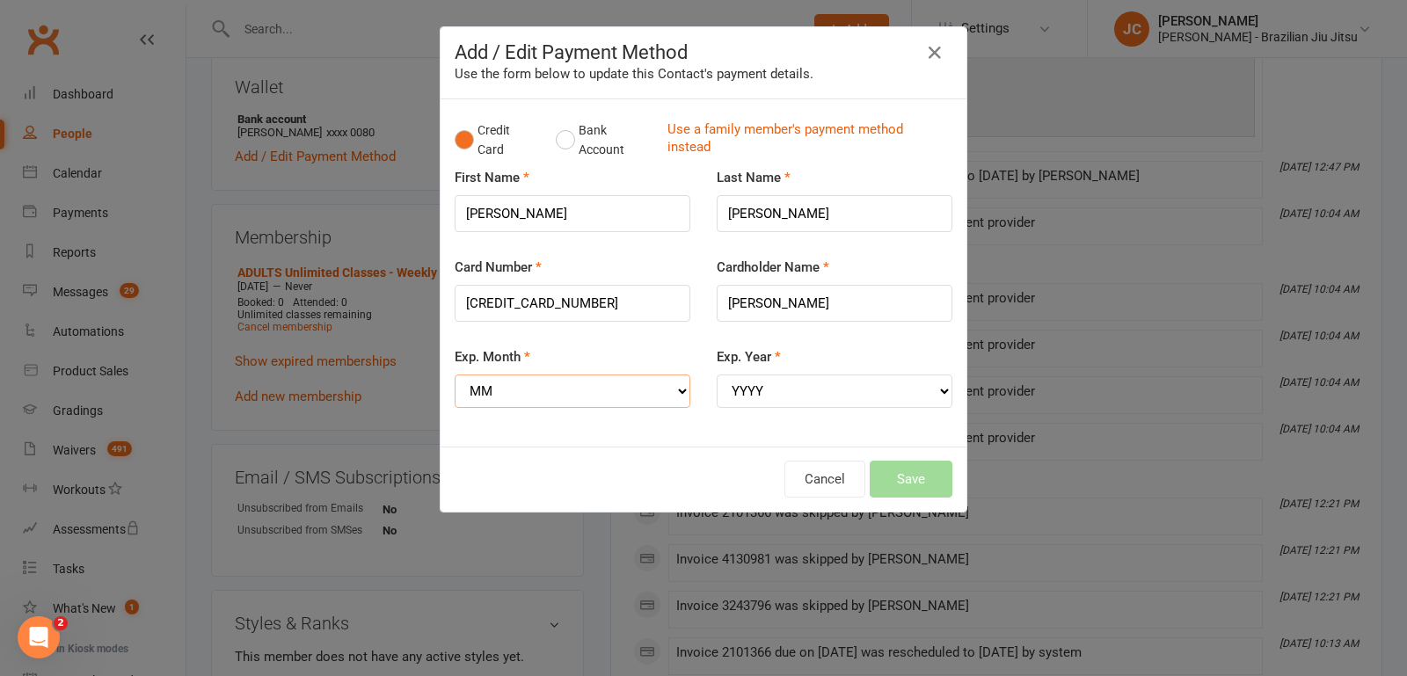
click at [618, 385] on select "MM 01 02 03 04 05 06 07 08 09 10 11 12" at bounding box center [573, 391] width 236 height 33
click at [560, 387] on select "MM 01 02 03 04 05 06 07 08 09 10 11 12" at bounding box center [573, 391] width 236 height 33
select select "08"
click at [785, 383] on select "YYYY 2025 2026 2027 2028 2029 2030 2031 2032 2033 2034" at bounding box center [835, 391] width 236 height 33
select select "2030"
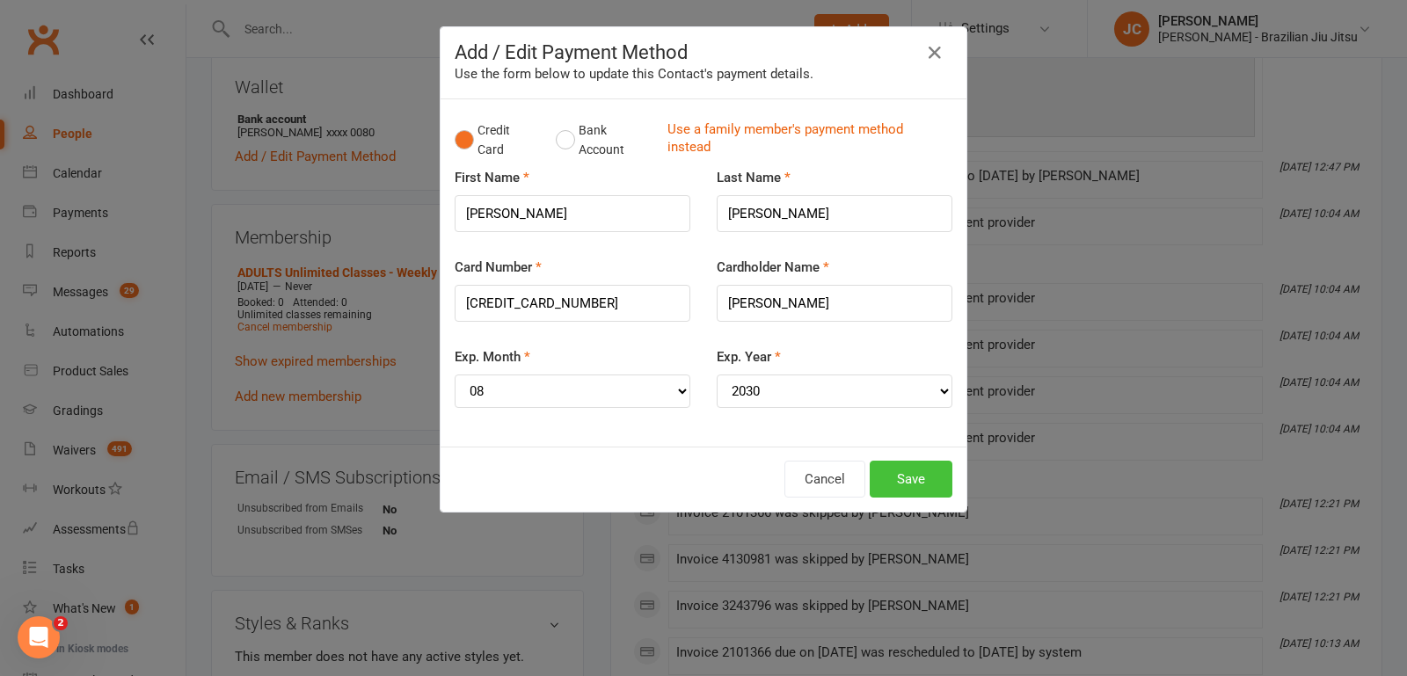
click at [915, 474] on button "Save" at bounding box center [911, 479] width 83 height 37
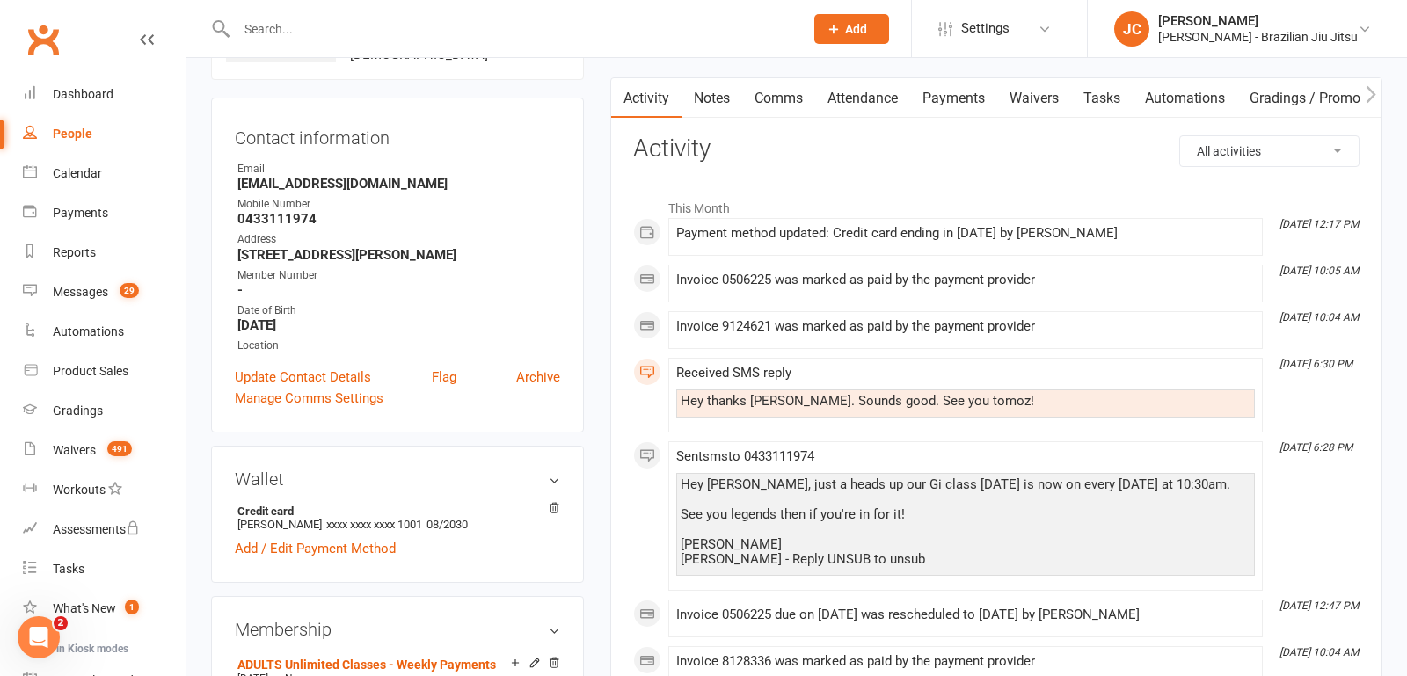
scroll to position [0, 0]
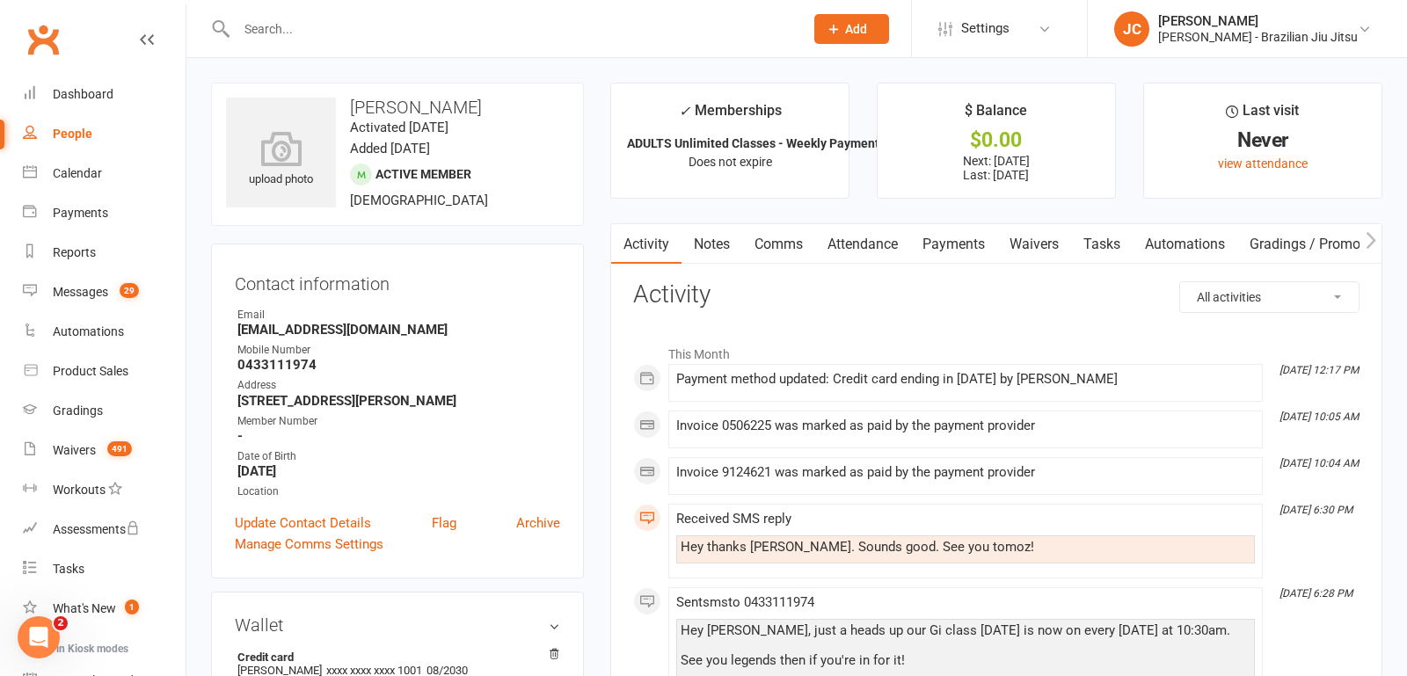
click at [434, 18] on input "text" at bounding box center [511, 29] width 560 height 25
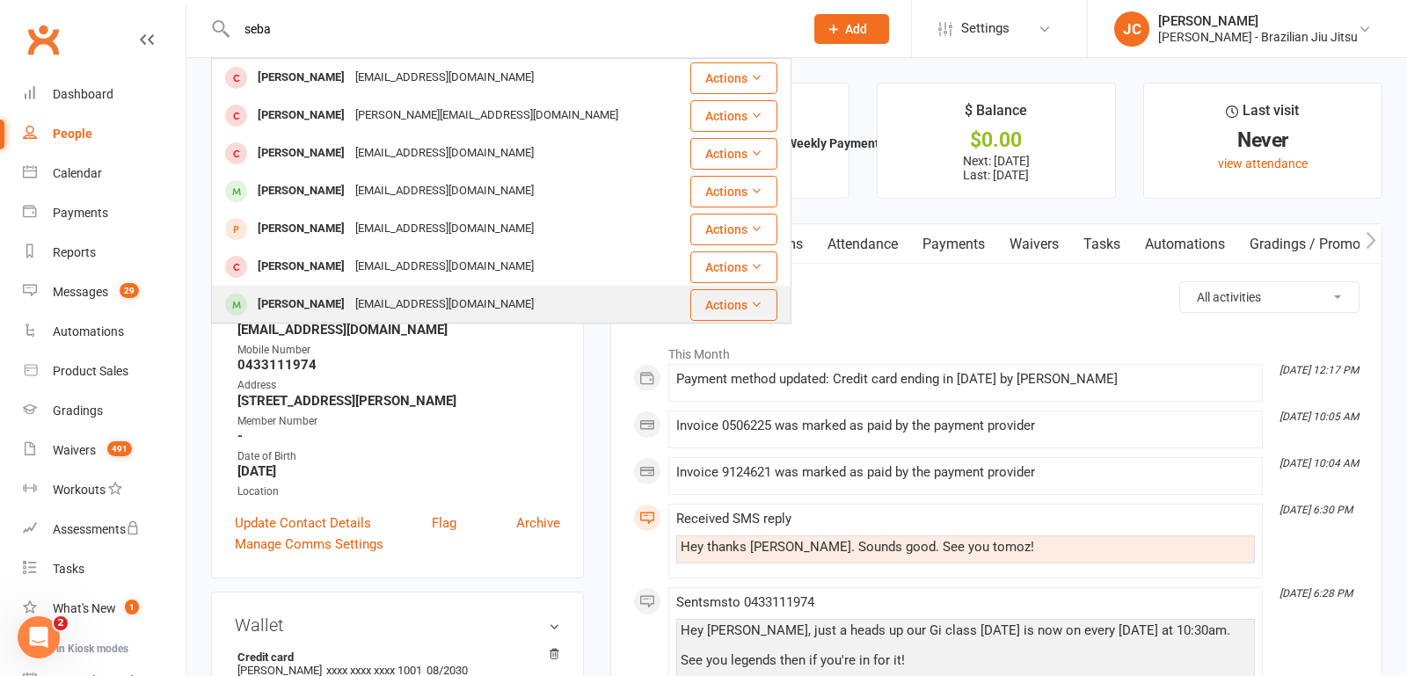
type input "seba"
click at [417, 310] on div "[EMAIL_ADDRESS][DOMAIN_NAME]" at bounding box center [444, 305] width 189 height 26
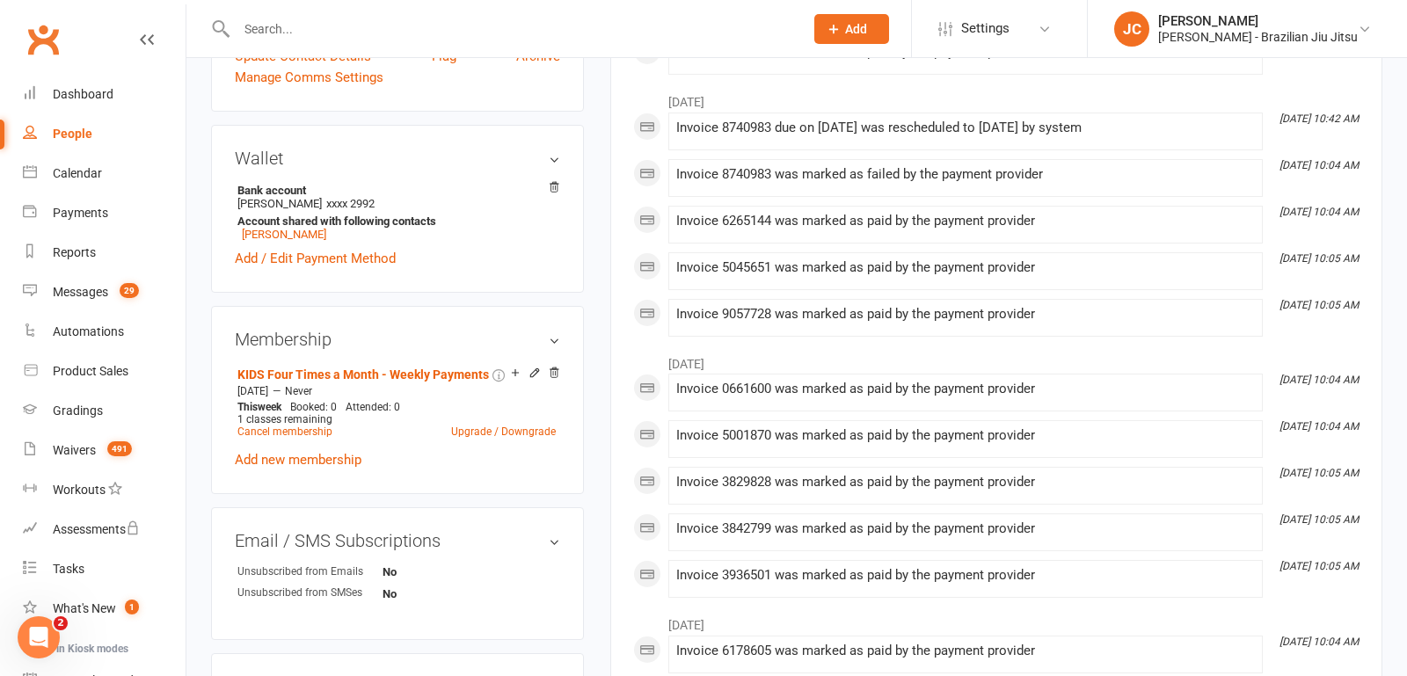
scroll to position [515, 0]
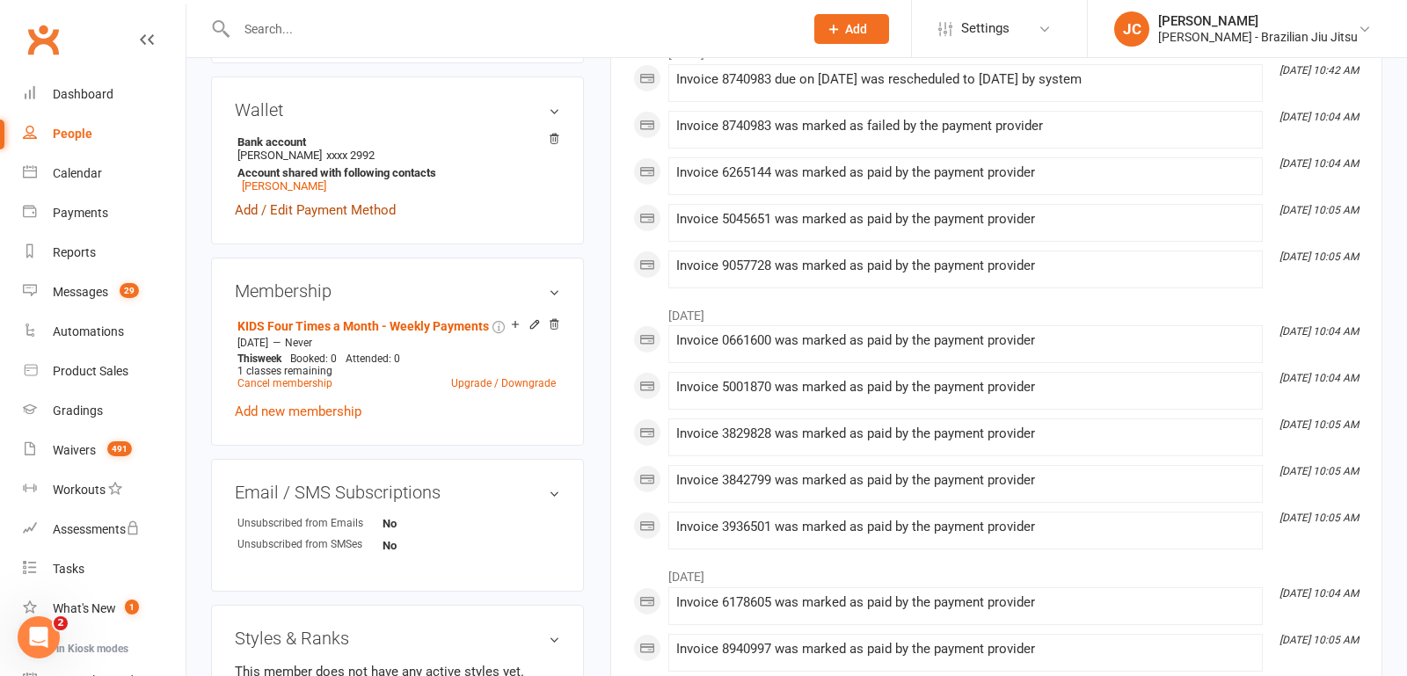
click at [331, 215] on link "Add / Edit Payment Method" at bounding box center [315, 210] width 161 height 21
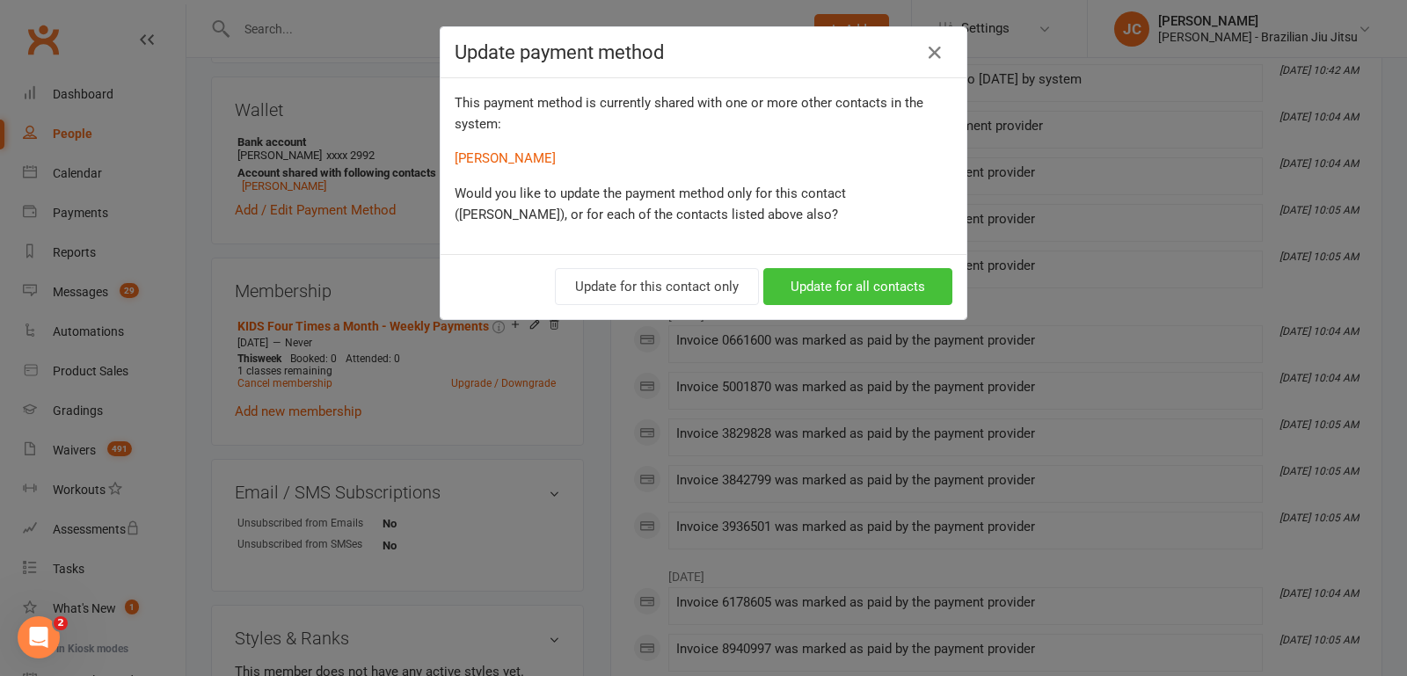
click at [838, 285] on button "Update for all contacts" at bounding box center [857, 286] width 189 height 37
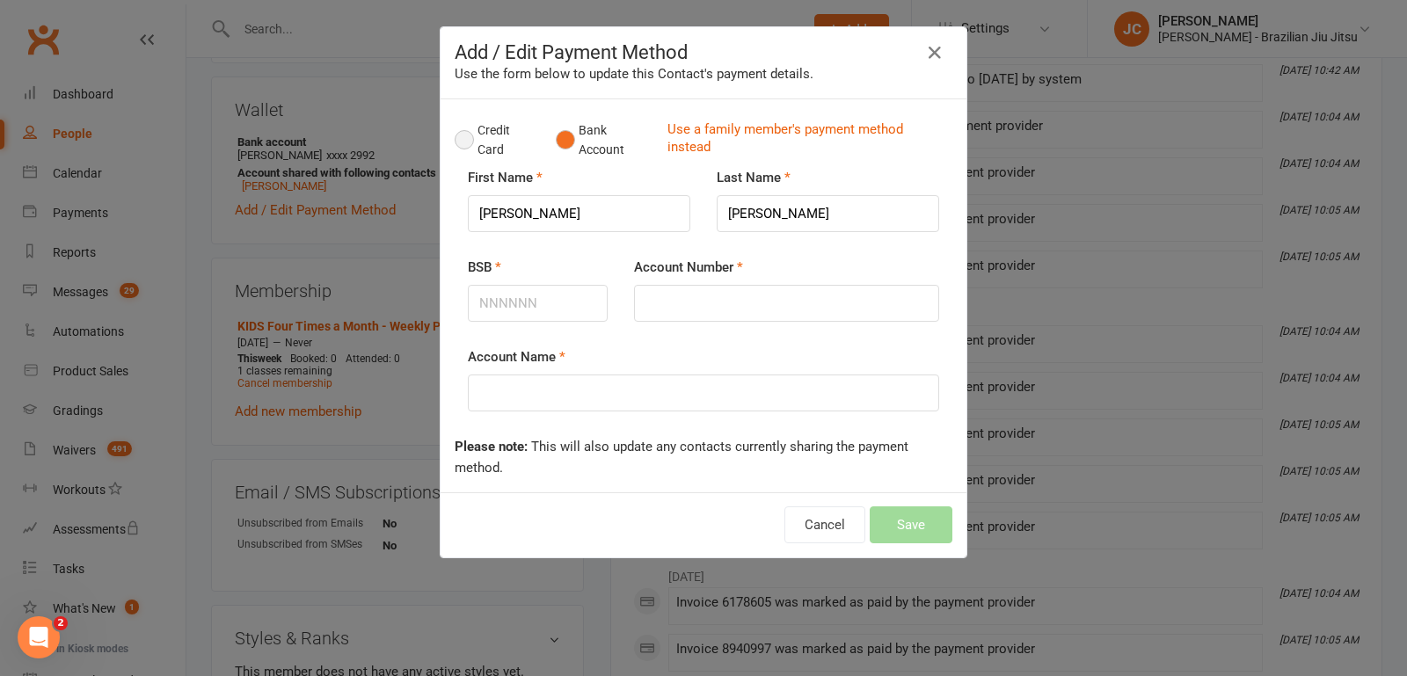
click at [461, 142] on button "Credit Card" at bounding box center [496, 140] width 83 height 54
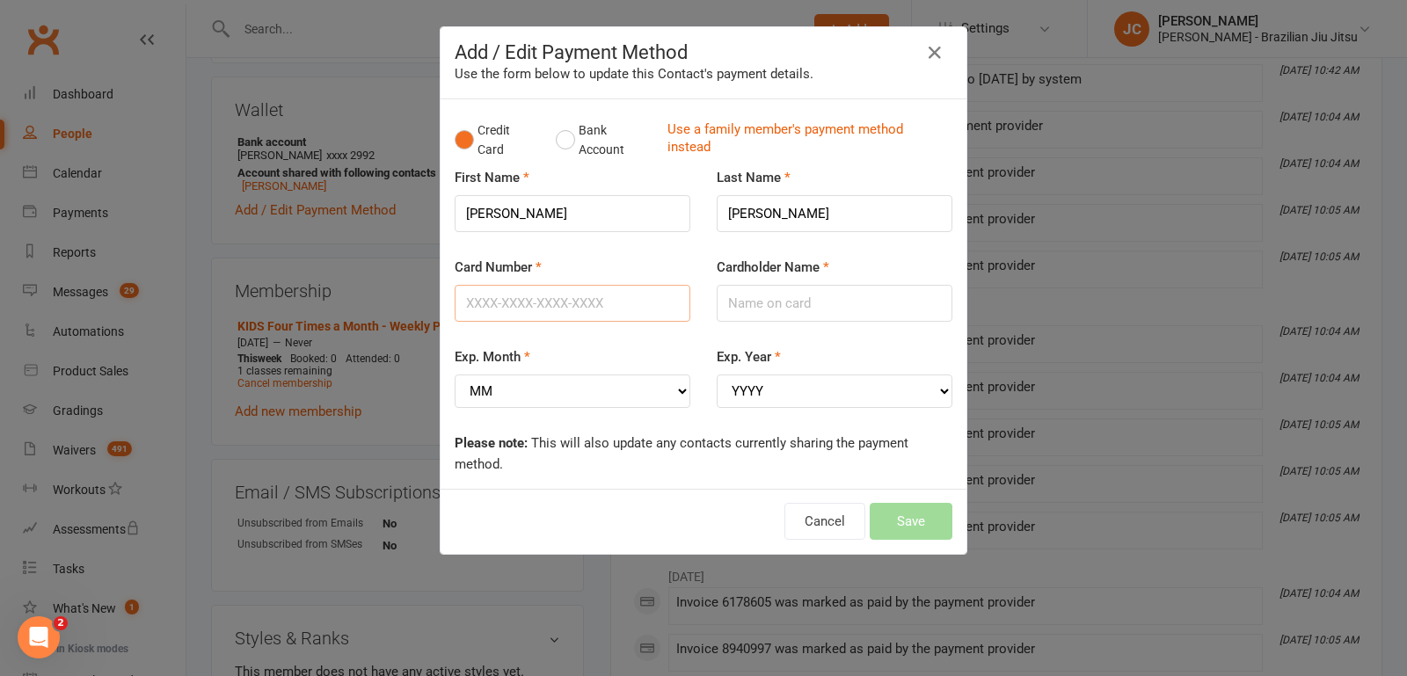
click at [519, 304] on input "Card Number" at bounding box center [573, 303] width 236 height 37
paste input "[CREDIT_CARD_NUMBER]"
type input "[CREDIT_CARD_NUMBER]"
click at [821, 307] on input "Cardholder Name" at bounding box center [835, 303] width 236 height 37
type input "[PERSON_NAME]"
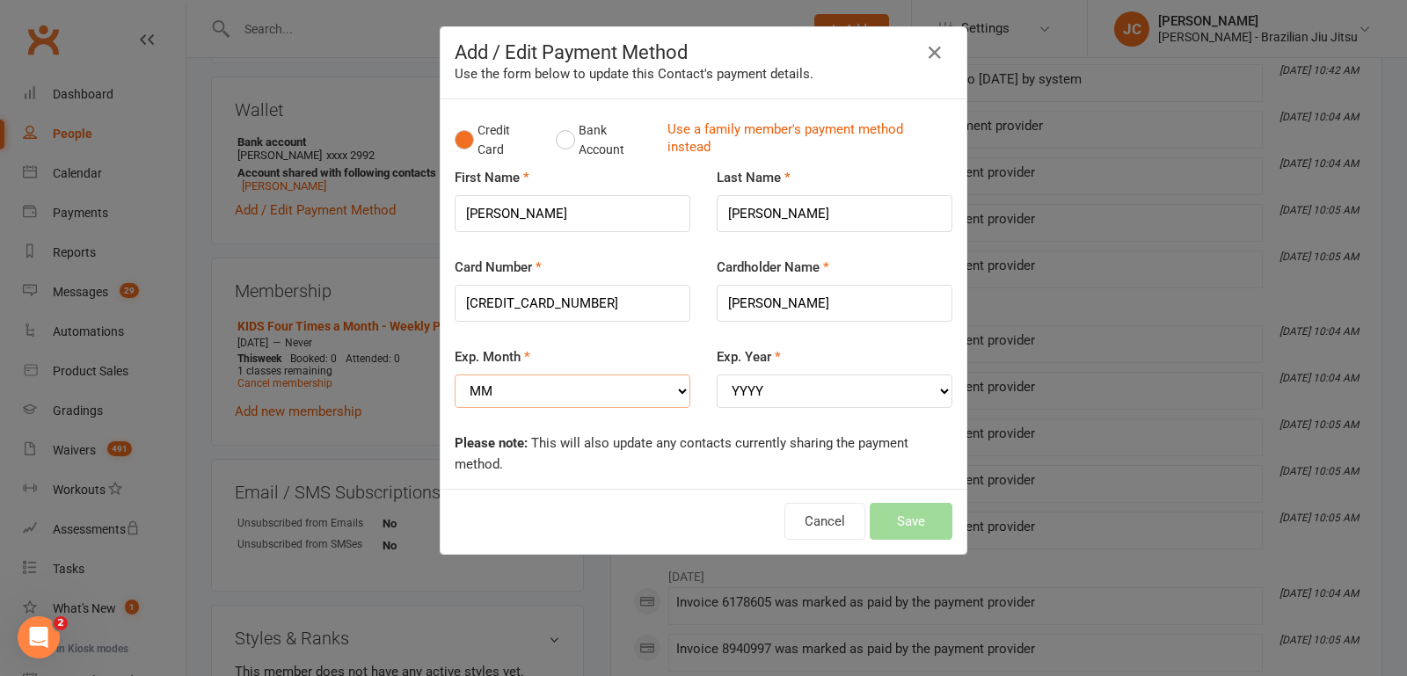
click at [640, 388] on select "MM 01 02 03 04 05 06 07 08 09 10 11 12" at bounding box center [573, 391] width 236 height 33
select select "08"
click at [766, 391] on select "YYYY 2025 2026 2027 2028 2029 2030 2031 2032 2033 2034" at bounding box center [835, 391] width 236 height 33
select select "2030"
click at [915, 510] on button "Save" at bounding box center [911, 521] width 83 height 37
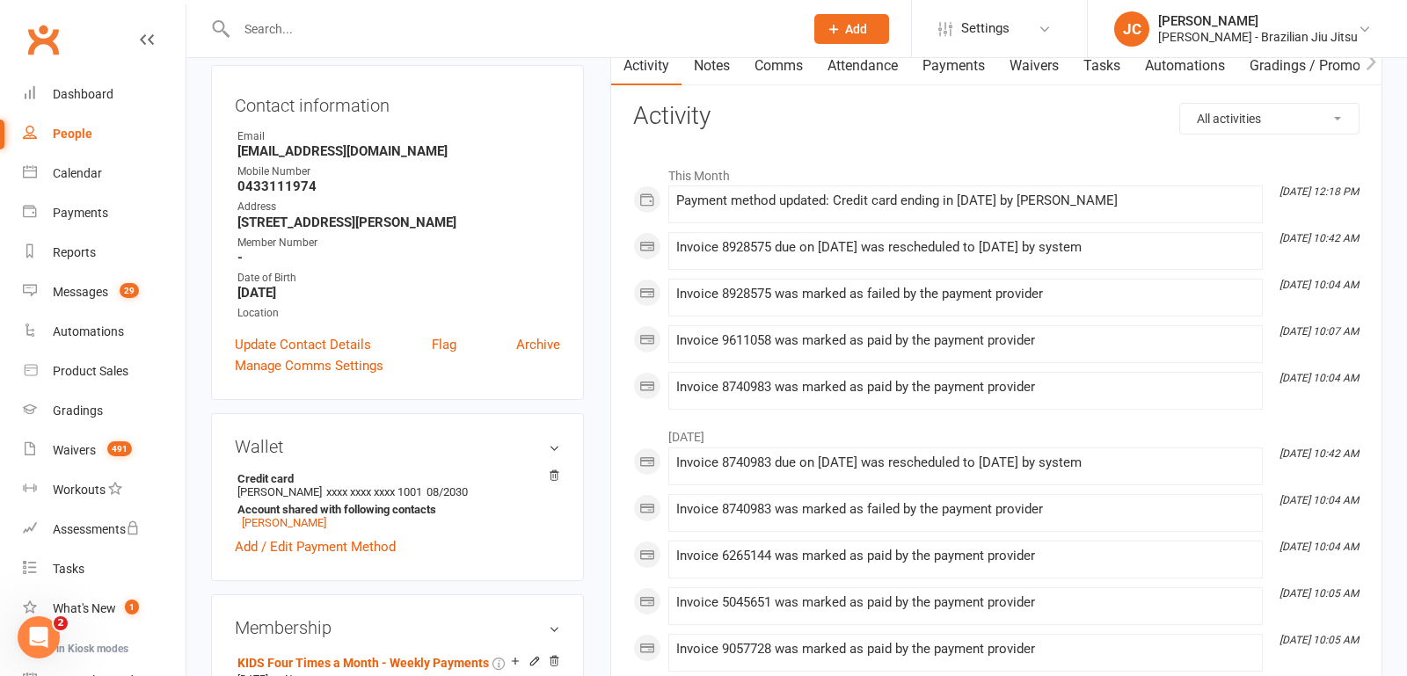
scroll to position [0, 0]
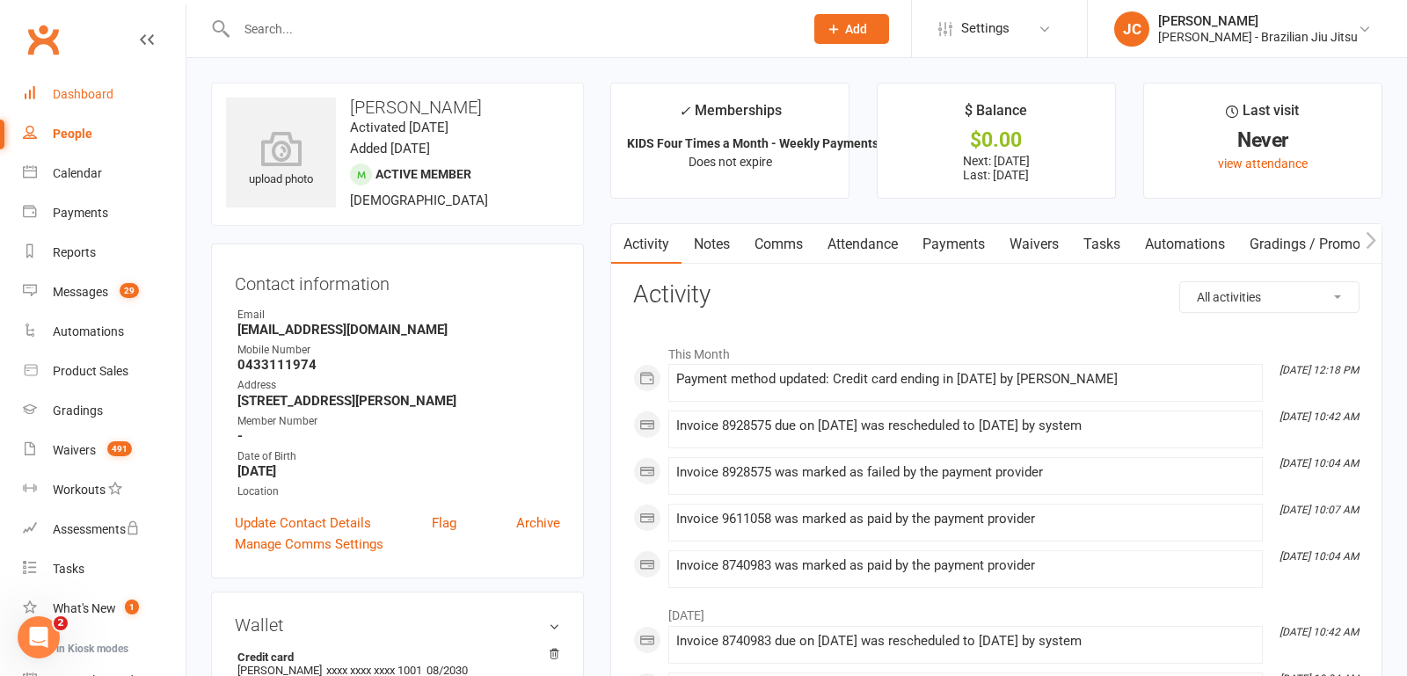
click at [55, 112] on link "Dashboard" at bounding box center [104, 95] width 163 height 40
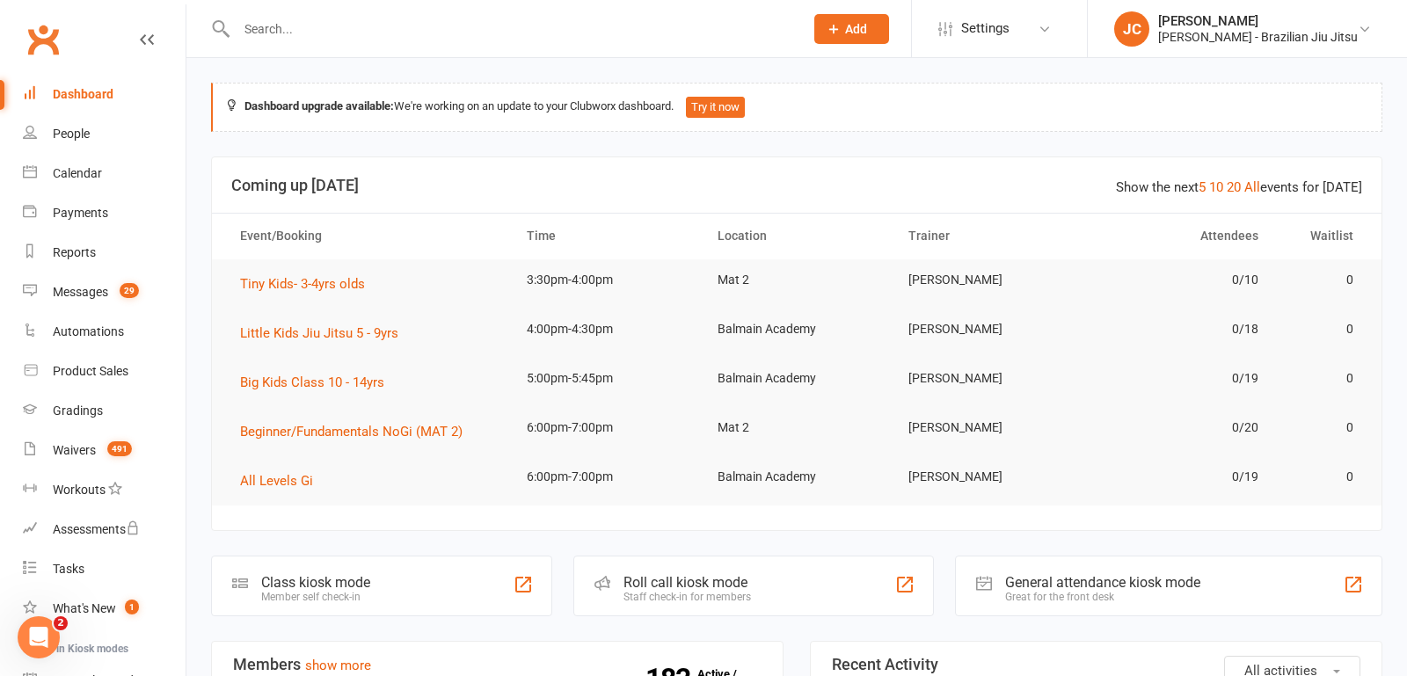
click at [332, 29] on input "text" at bounding box center [511, 29] width 560 height 25
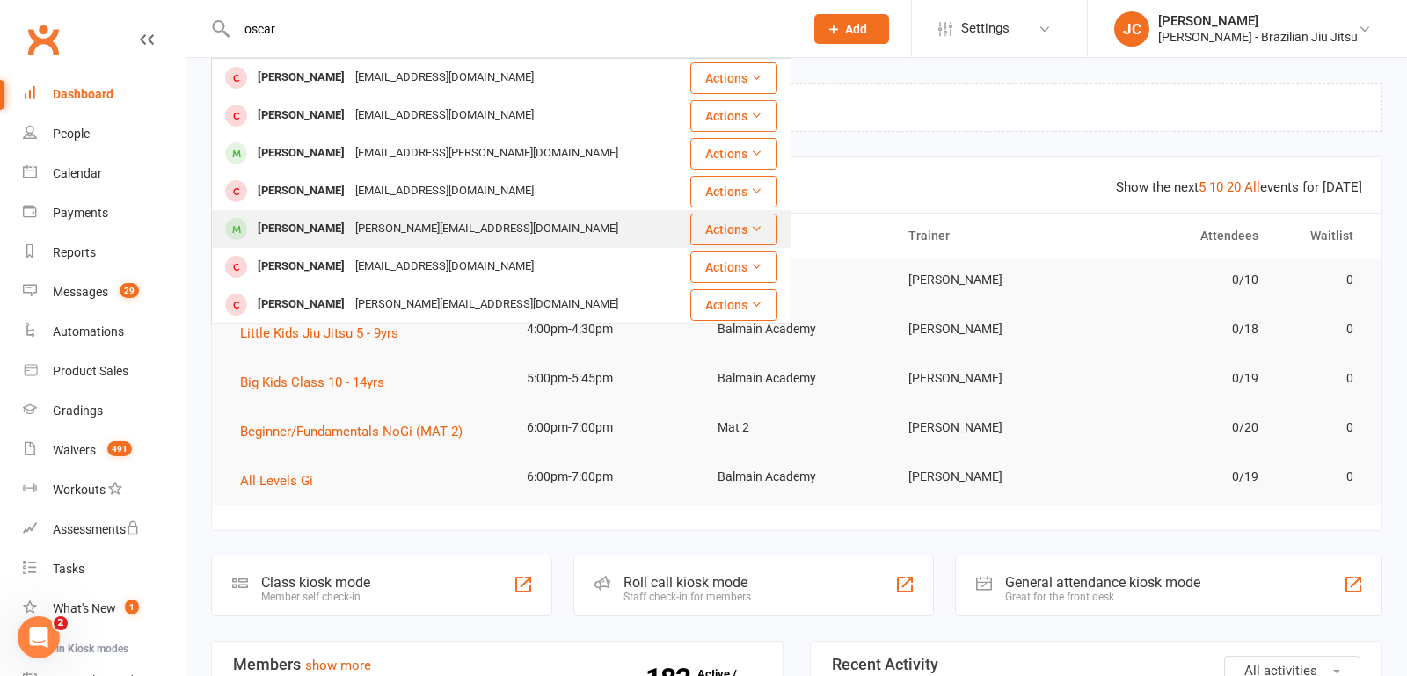
type input "oscar"
click at [452, 241] on div "[PERSON_NAME][EMAIL_ADDRESS][DOMAIN_NAME]" at bounding box center [487, 229] width 274 height 26
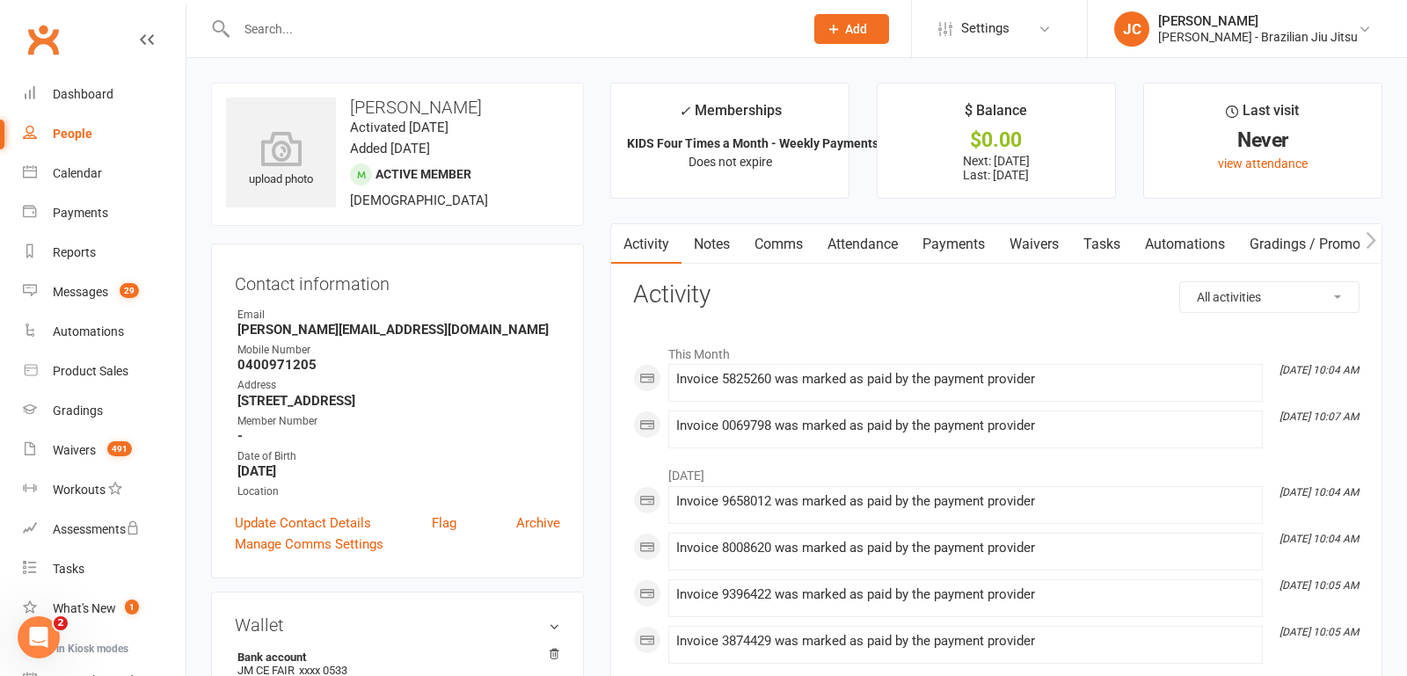
click at [965, 245] on link "Payments" at bounding box center [953, 244] width 87 height 40
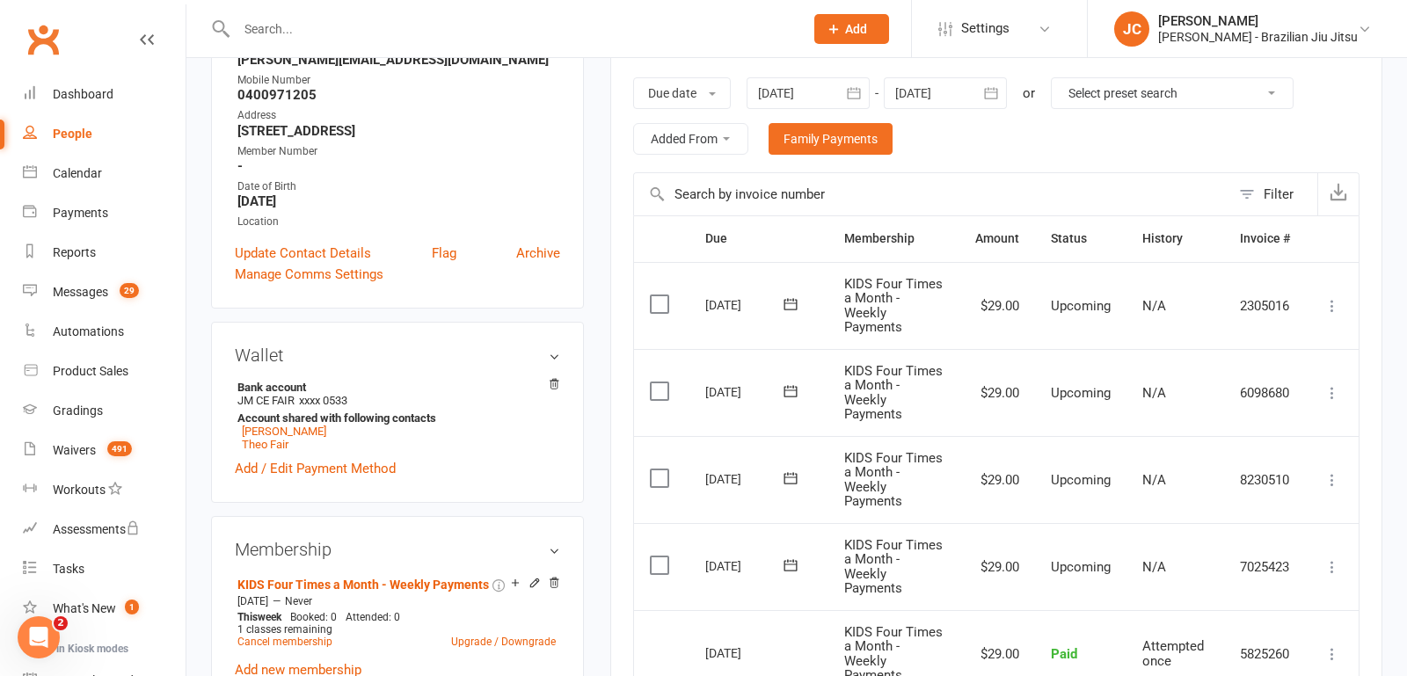
scroll to position [251, 0]
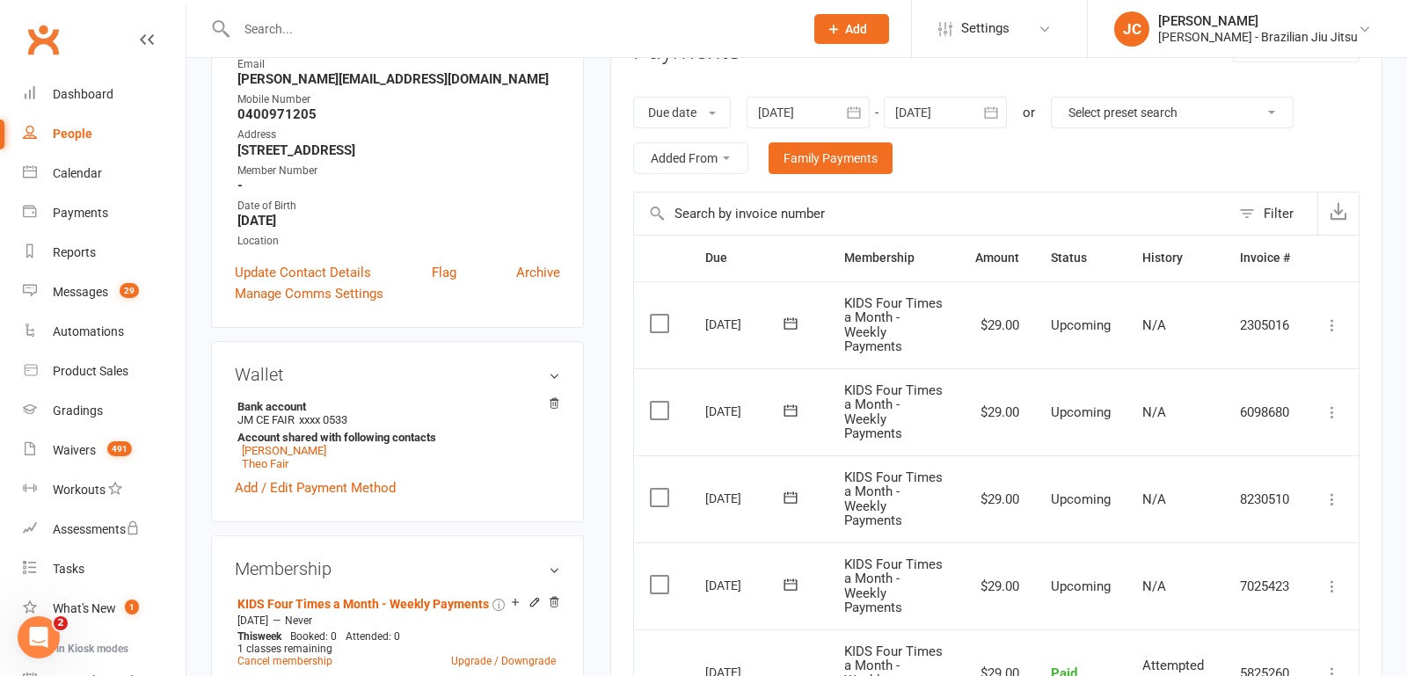
click at [657, 583] on label at bounding box center [662, 585] width 24 height 18
click at [657, 576] on input "checkbox" at bounding box center [655, 576] width 11 height 0
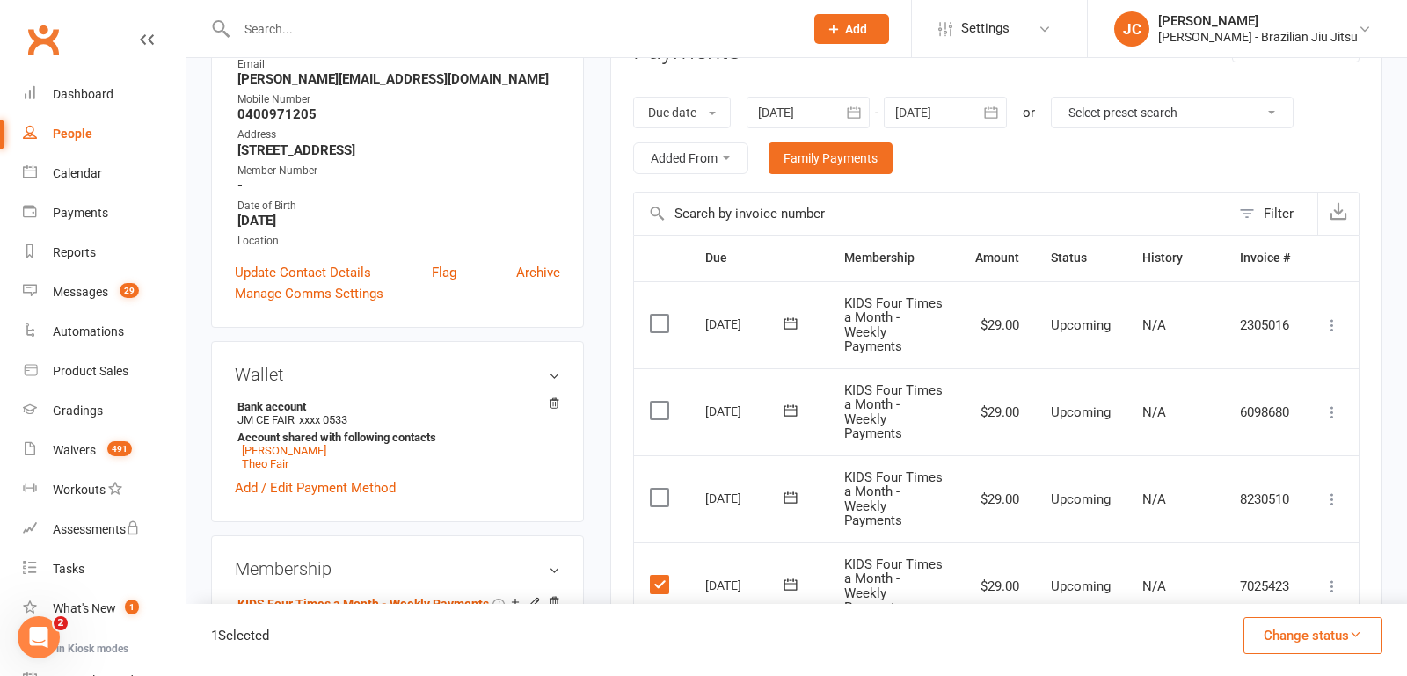
click at [661, 492] on label at bounding box center [662, 498] width 24 height 18
click at [661, 489] on input "checkbox" at bounding box center [655, 489] width 11 height 0
click at [660, 405] on label at bounding box center [662, 411] width 24 height 18
click at [660, 402] on input "checkbox" at bounding box center [655, 402] width 11 height 0
click at [658, 323] on label at bounding box center [662, 324] width 24 height 18
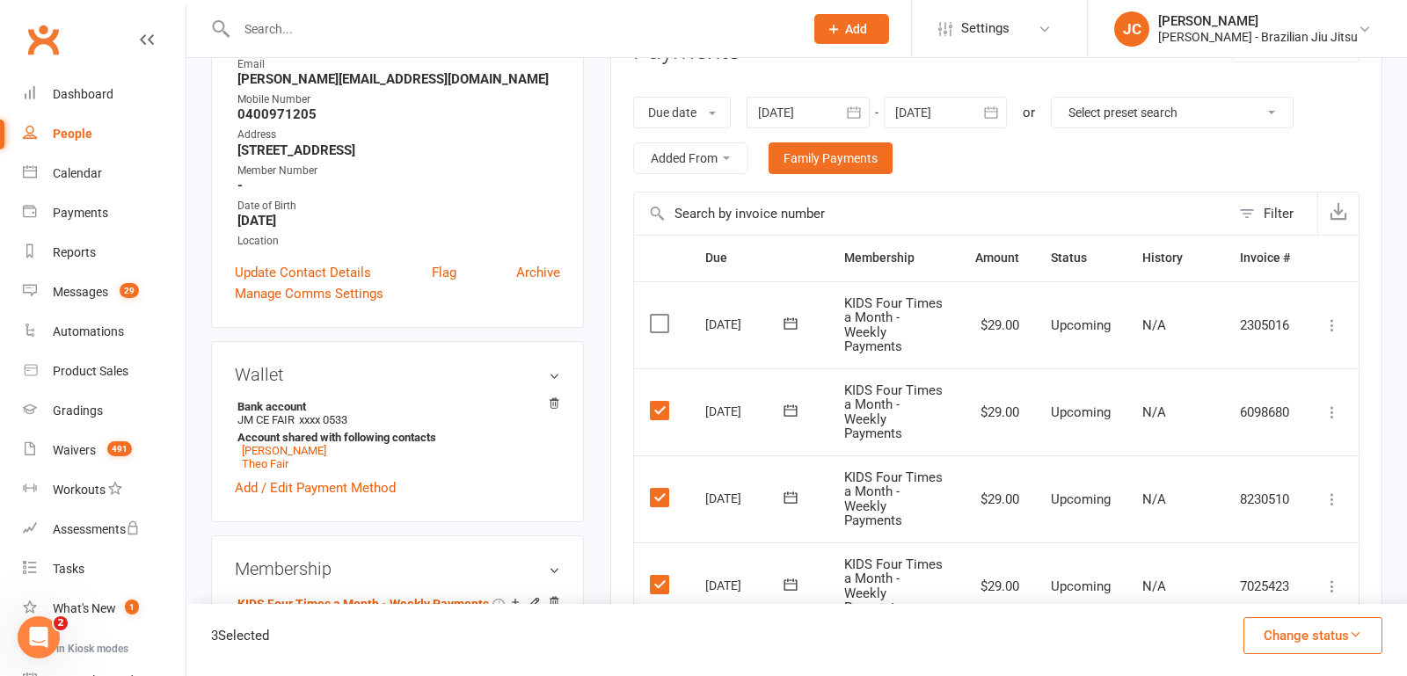
click at [658, 315] on input "checkbox" at bounding box center [655, 315] width 11 height 0
click at [984, 106] on icon "button" at bounding box center [991, 113] width 18 height 18
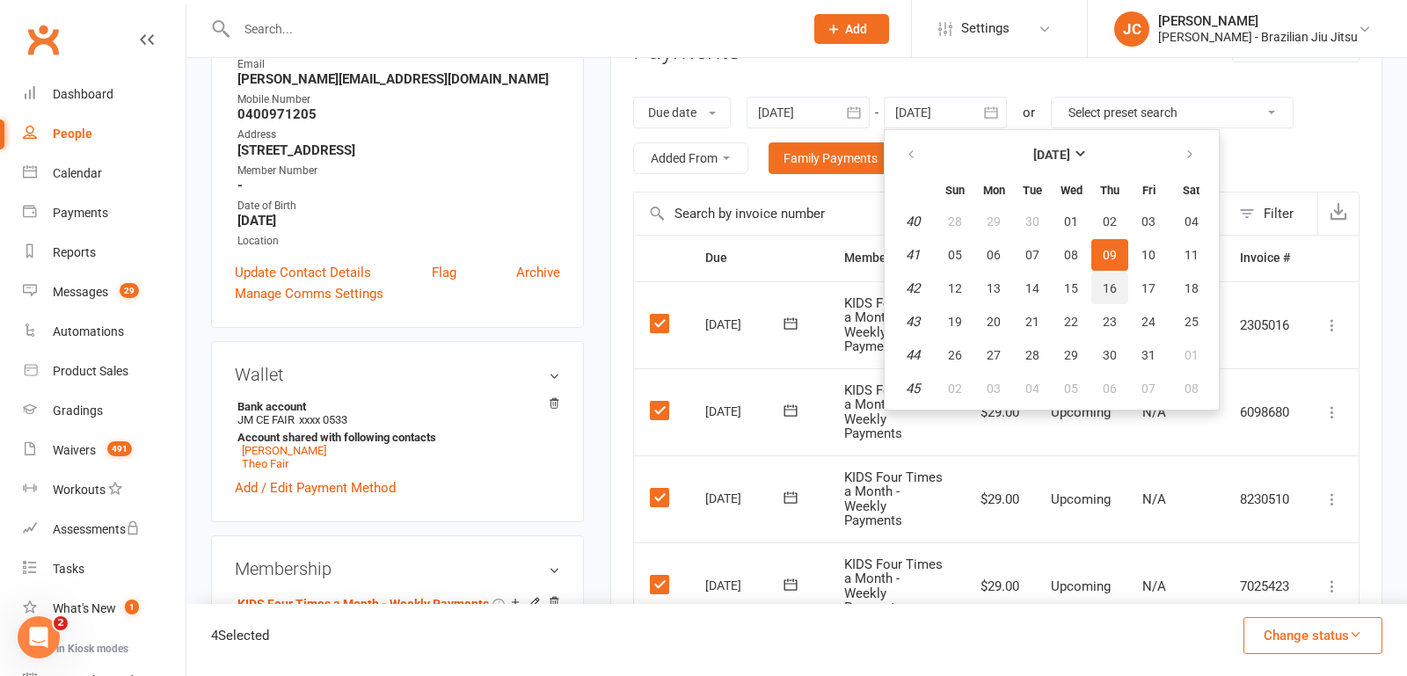
click at [1111, 283] on span "16" at bounding box center [1110, 288] width 14 height 14
type input "[DATE]"
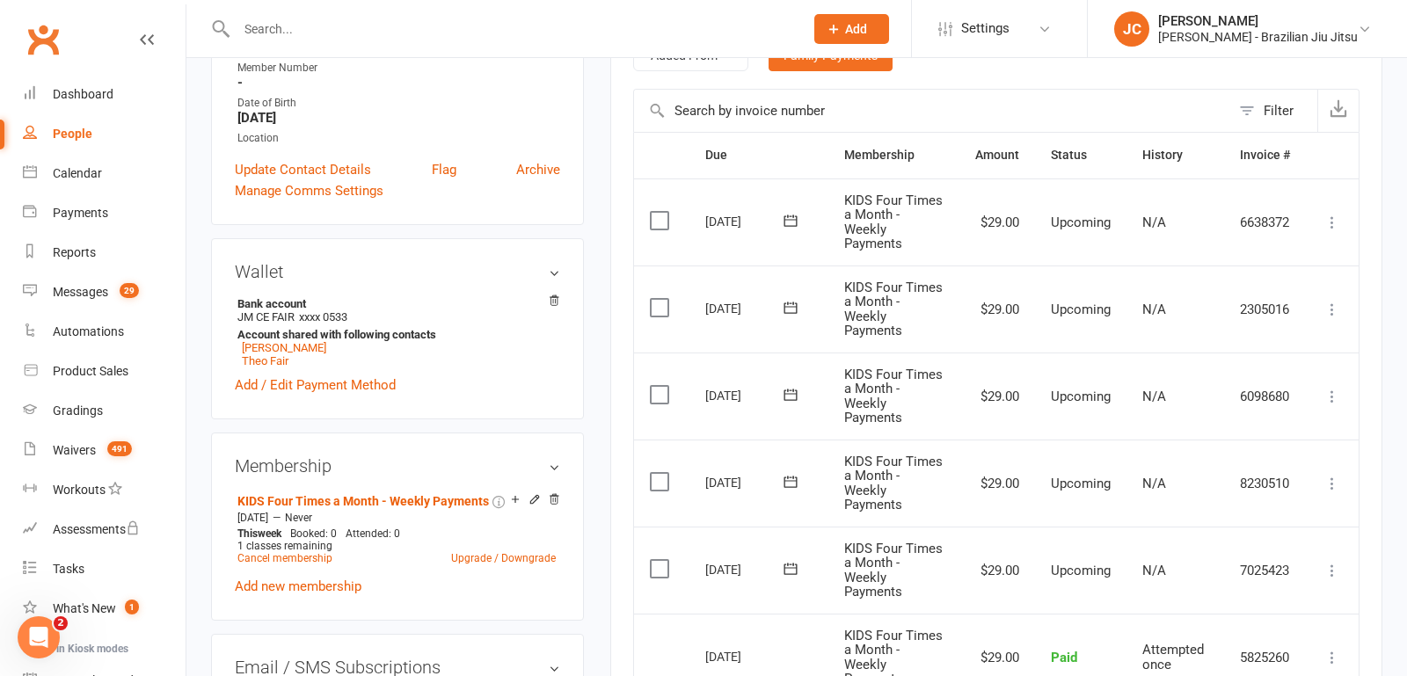
scroll to position [355, 0]
click at [661, 564] on label at bounding box center [662, 567] width 24 height 18
click at [661, 558] on input "checkbox" at bounding box center [655, 558] width 11 height 0
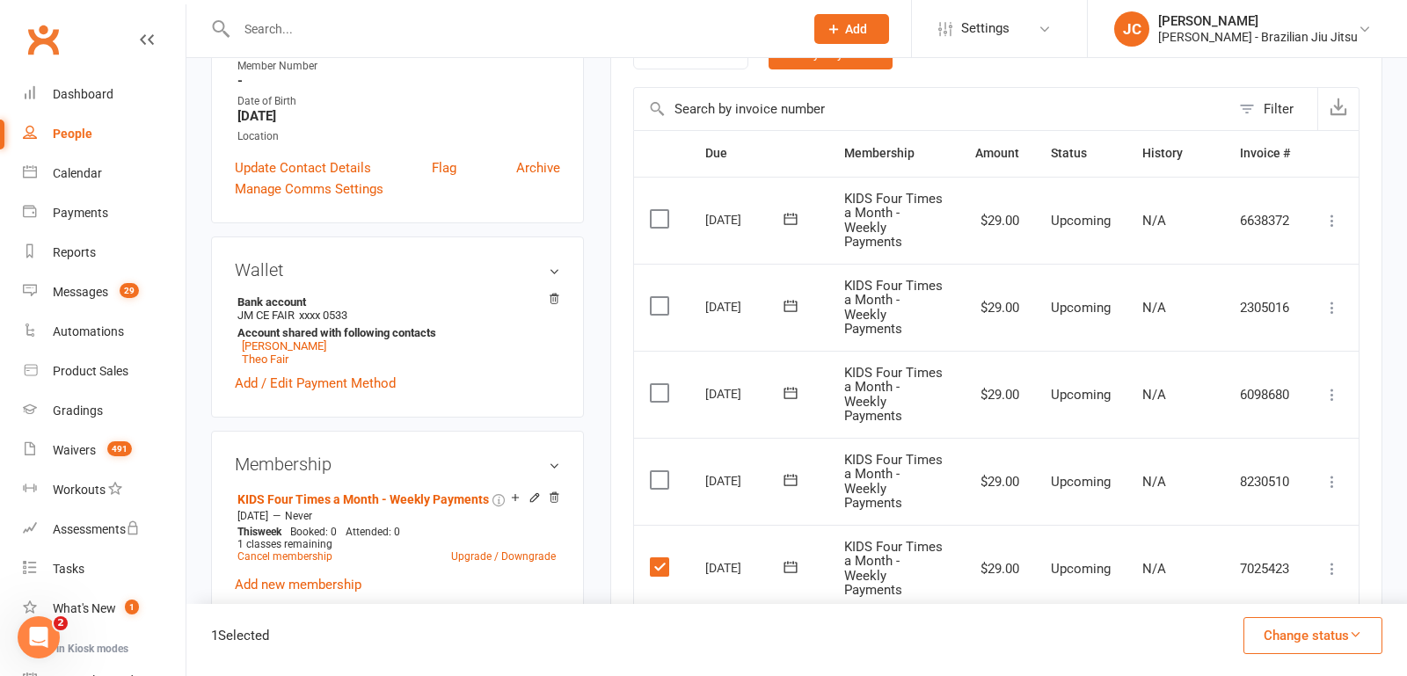
click at [664, 473] on label at bounding box center [662, 480] width 24 height 18
click at [661, 471] on input "checkbox" at bounding box center [655, 471] width 11 height 0
click at [661, 399] on td "Select this" at bounding box center [661, 394] width 55 height 87
click at [660, 398] on label at bounding box center [662, 393] width 24 height 18
click at [660, 384] on input "checkbox" at bounding box center [655, 384] width 11 height 0
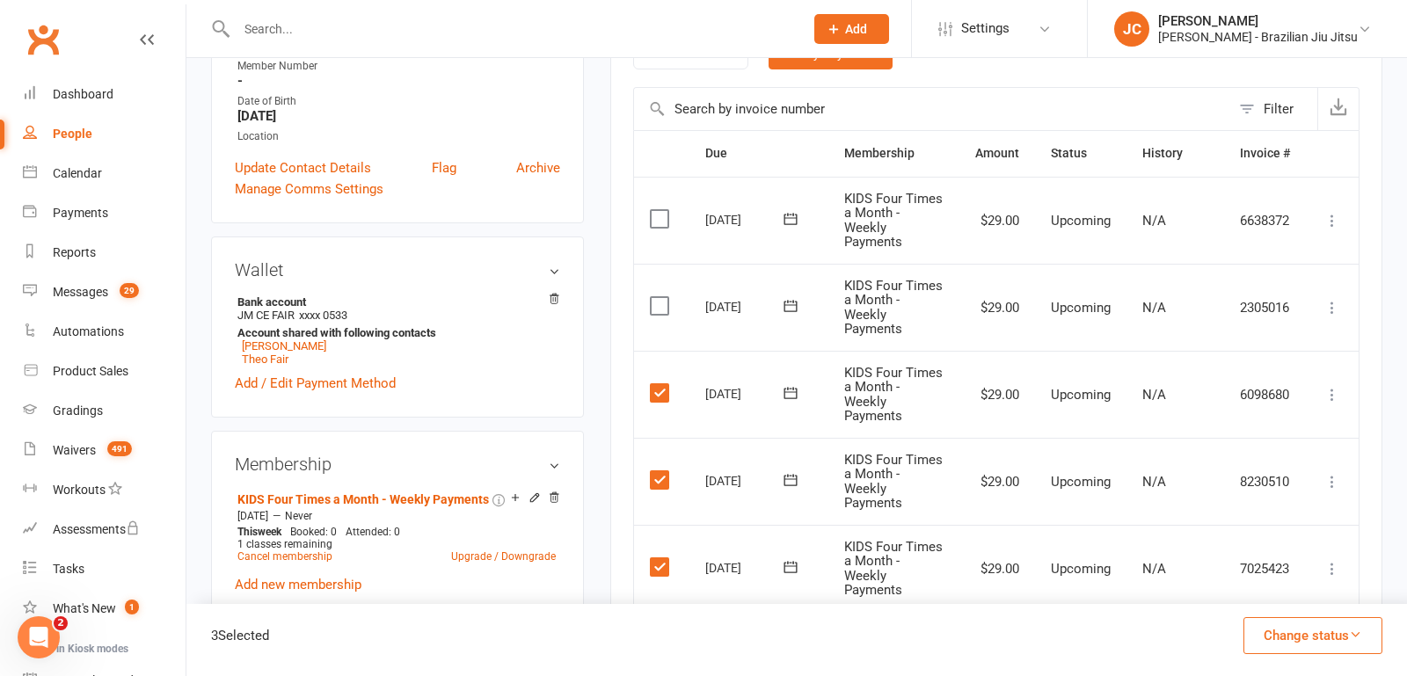
click at [661, 303] on label at bounding box center [662, 306] width 24 height 18
click at [661, 297] on input "checkbox" at bounding box center [655, 297] width 11 height 0
click at [1308, 646] on button "Change status" at bounding box center [1313, 635] width 139 height 37
click at [1279, 592] on link "Skipped" at bounding box center [1295, 588] width 174 height 35
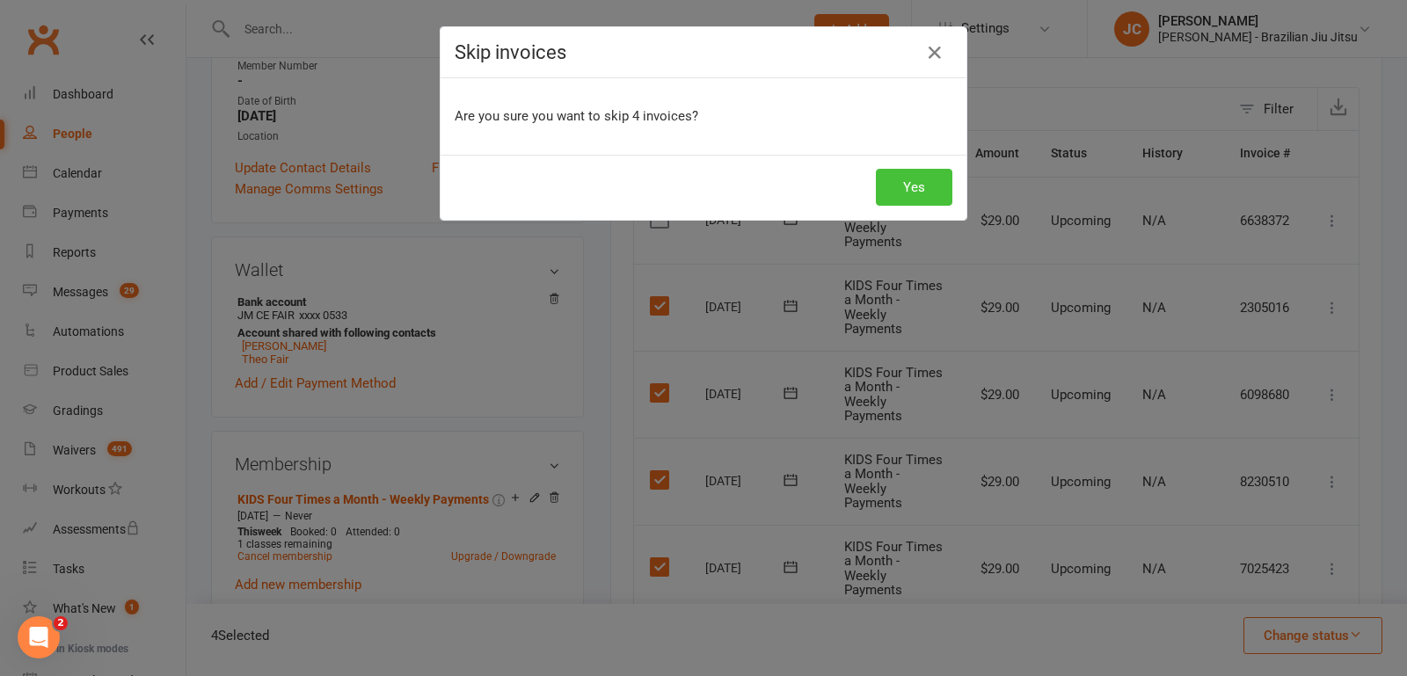
click at [904, 188] on button "Yes" at bounding box center [914, 187] width 77 height 37
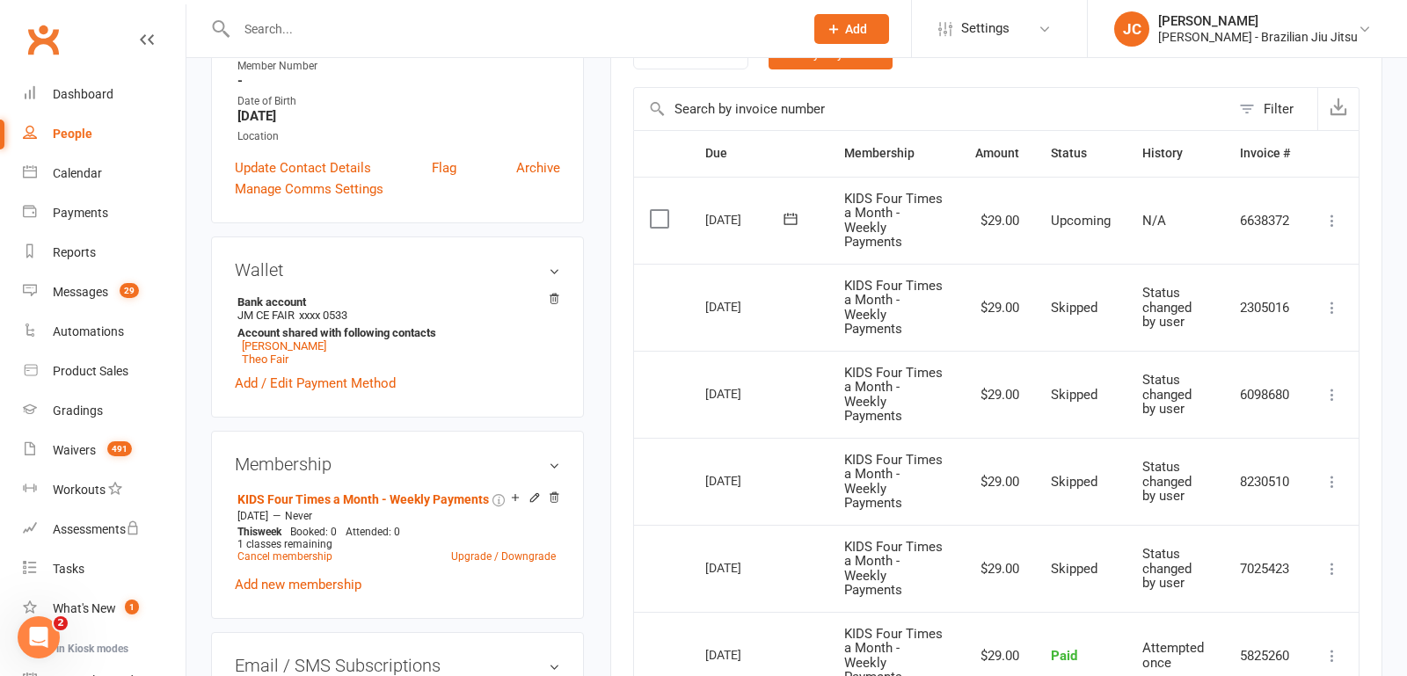
click at [331, 22] on input "text" at bounding box center [511, 29] width 560 height 25
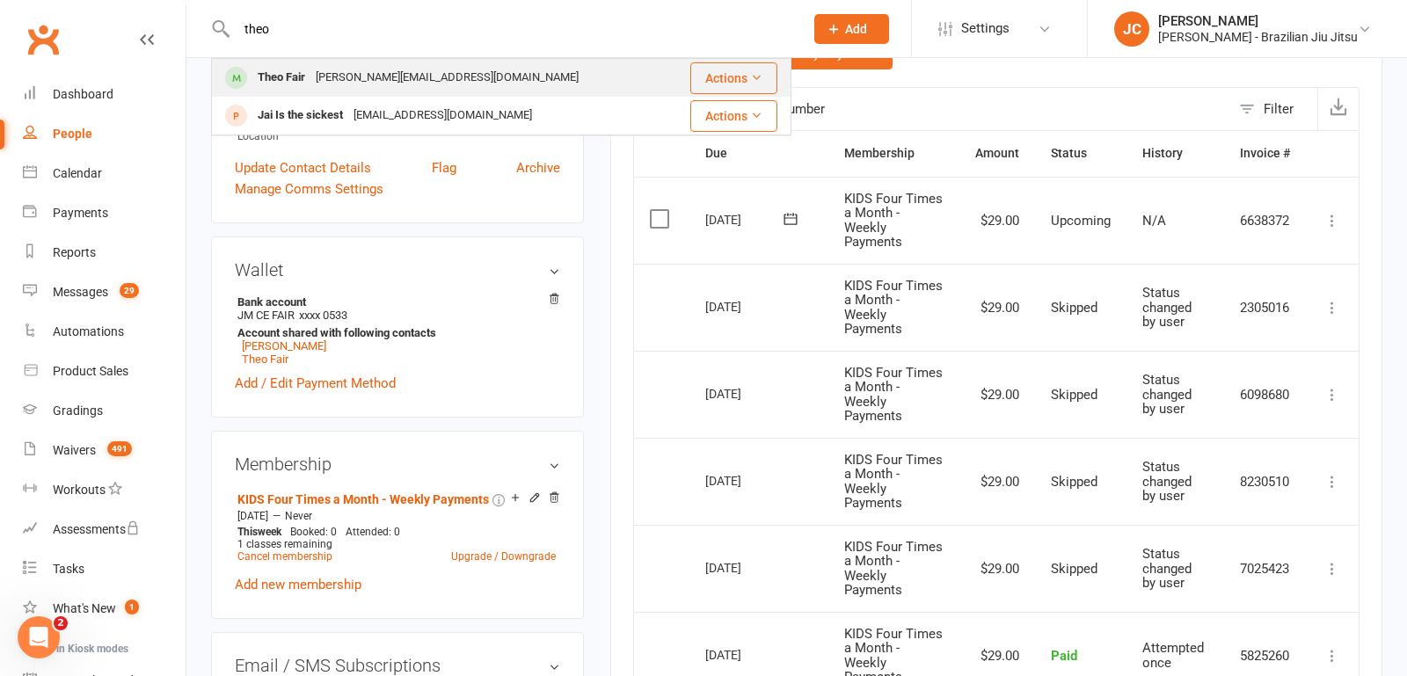
type input "theo"
click at [342, 69] on div "[PERSON_NAME][EMAIL_ADDRESS][DOMAIN_NAME]" at bounding box center [447, 78] width 274 height 26
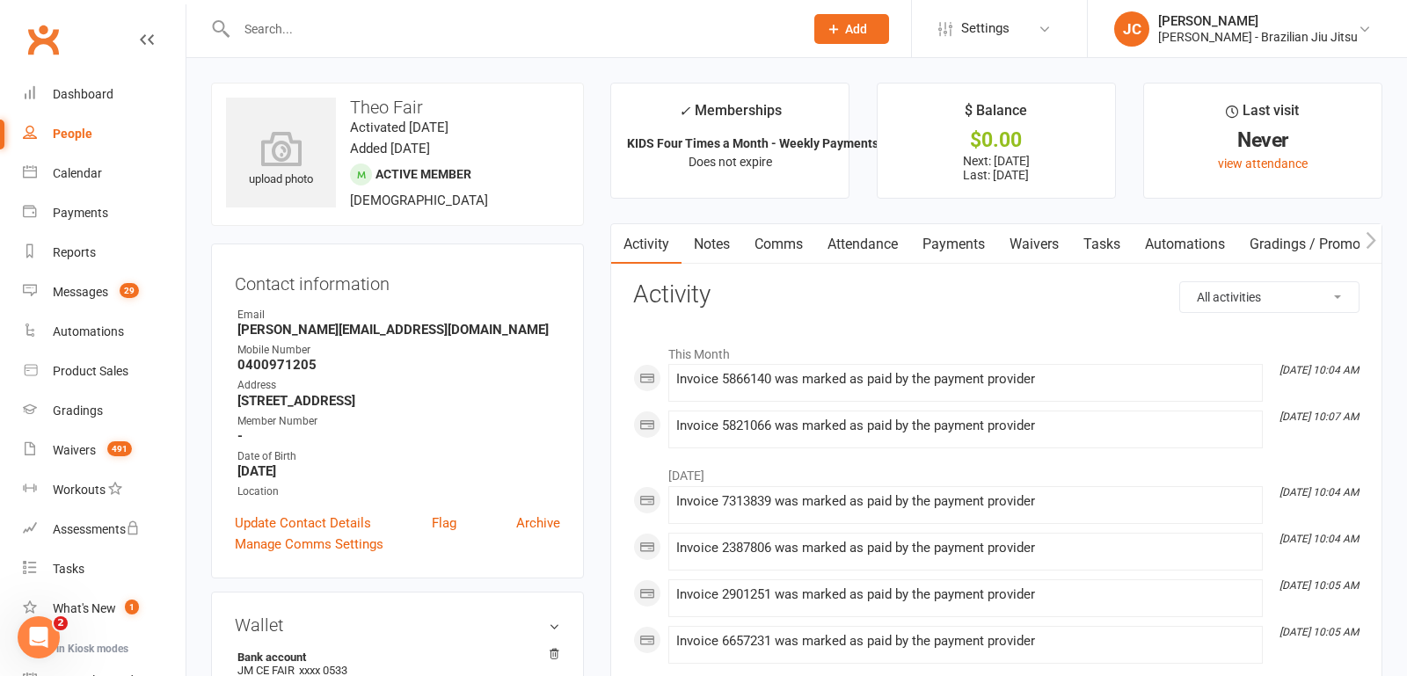
click at [958, 239] on link "Payments" at bounding box center [953, 244] width 87 height 40
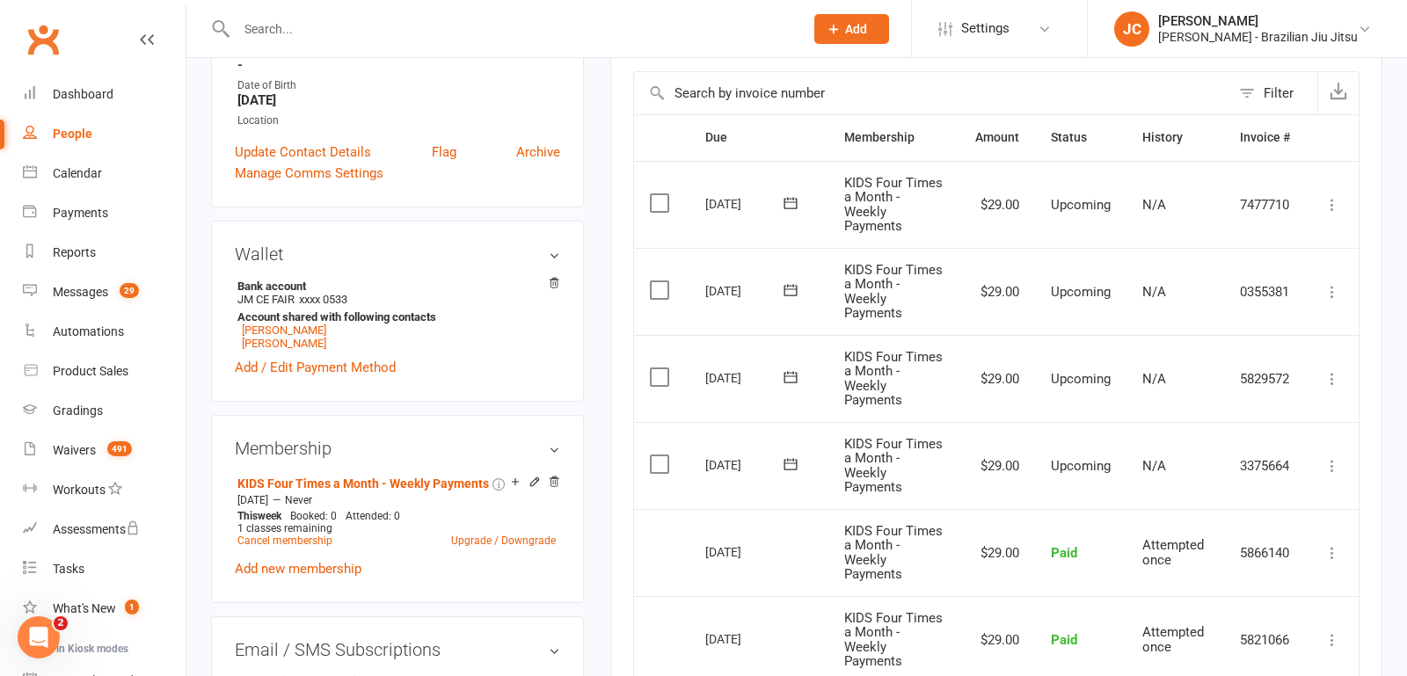
scroll to position [370, 0]
click at [661, 467] on label at bounding box center [662, 465] width 24 height 18
click at [661, 456] on input "checkbox" at bounding box center [655, 456] width 11 height 0
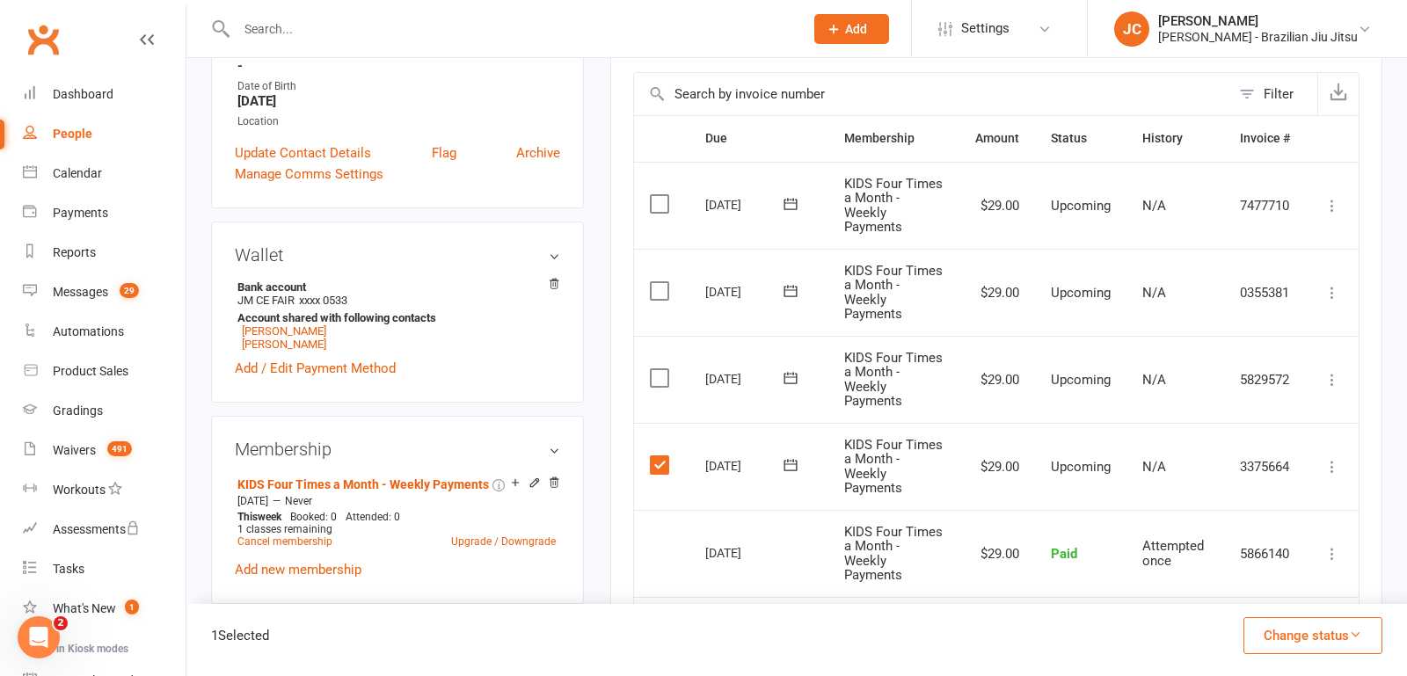
click at [661, 379] on label at bounding box center [662, 378] width 24 height 18
click at [661, 369] on input "checkbox" at bounding box center [655, 369] width 11 height 0
click at [659, 298] on td "Select this" at bounding box center [661, 292] width 55 height 87
click at [659, 285] on label at bounding box center [662, 291] width 24 height 18
click at [659, 282] on input "checkbox" at bounding box center [655, 282] width 11 height 0
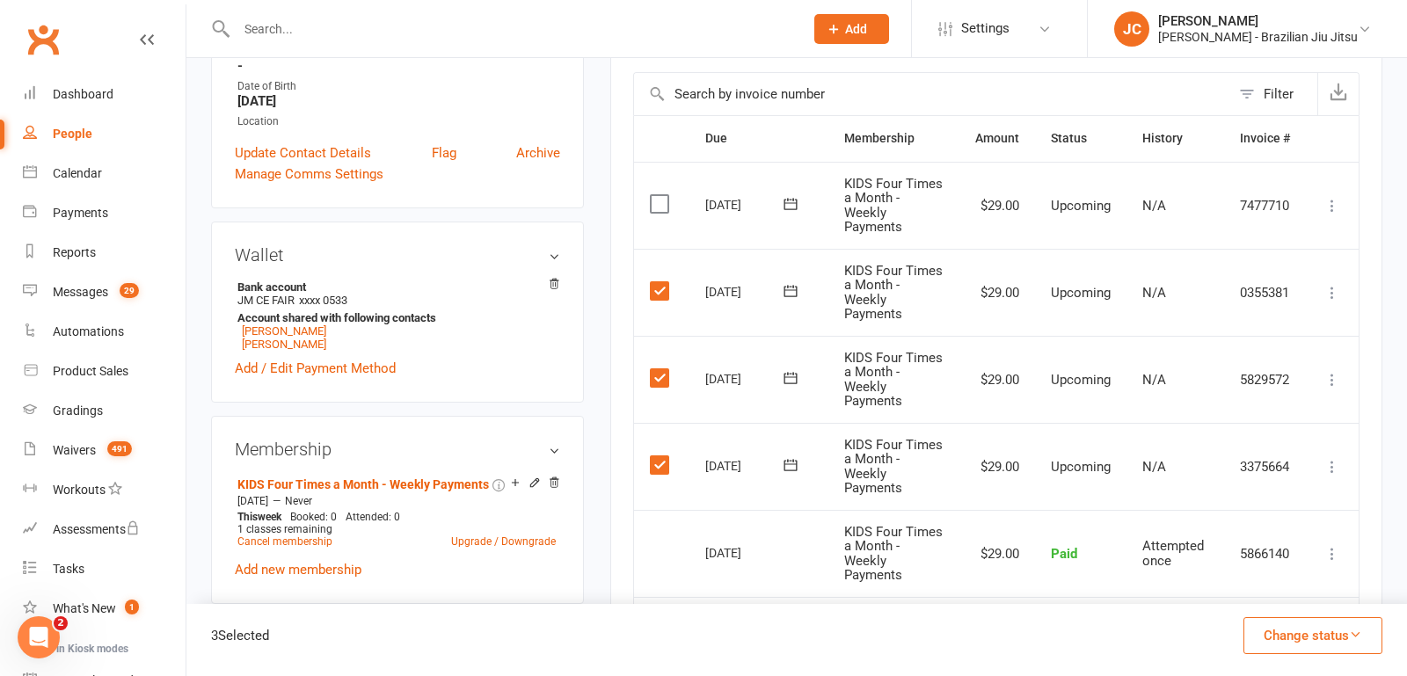
click at [660, 199] on label at bounding box center [662, 204] width 24 height 18
click at [660, 195] on input "checkbox" at bounding box center [655, 195] width 11 height 0
click at [1285, 624] on button "Change status" at bounding box center [1313, 635] width 139 height 37
click at [1280, 598] on link "Skipped" at bounding box center [1295, 588] width 174 height 35
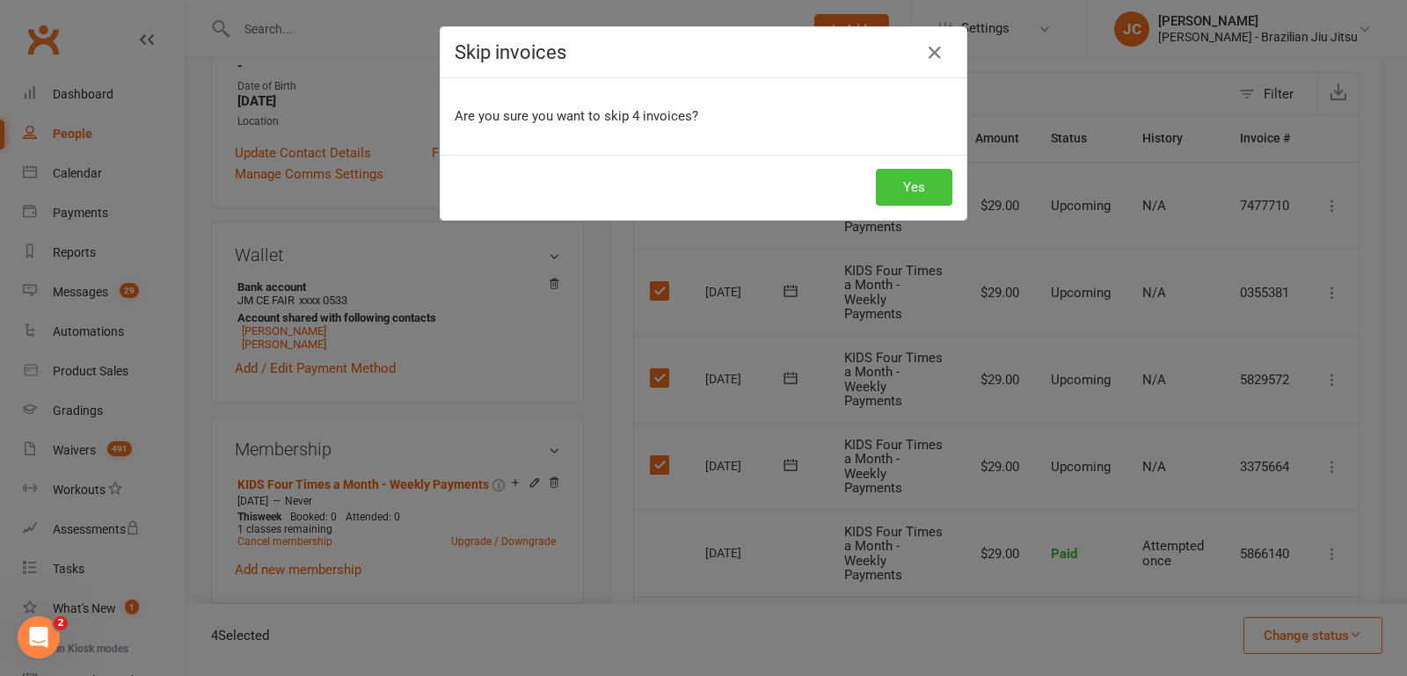
click at [894, 190] on button "Yes" at bounding box center [914, 187] width 77 height 37
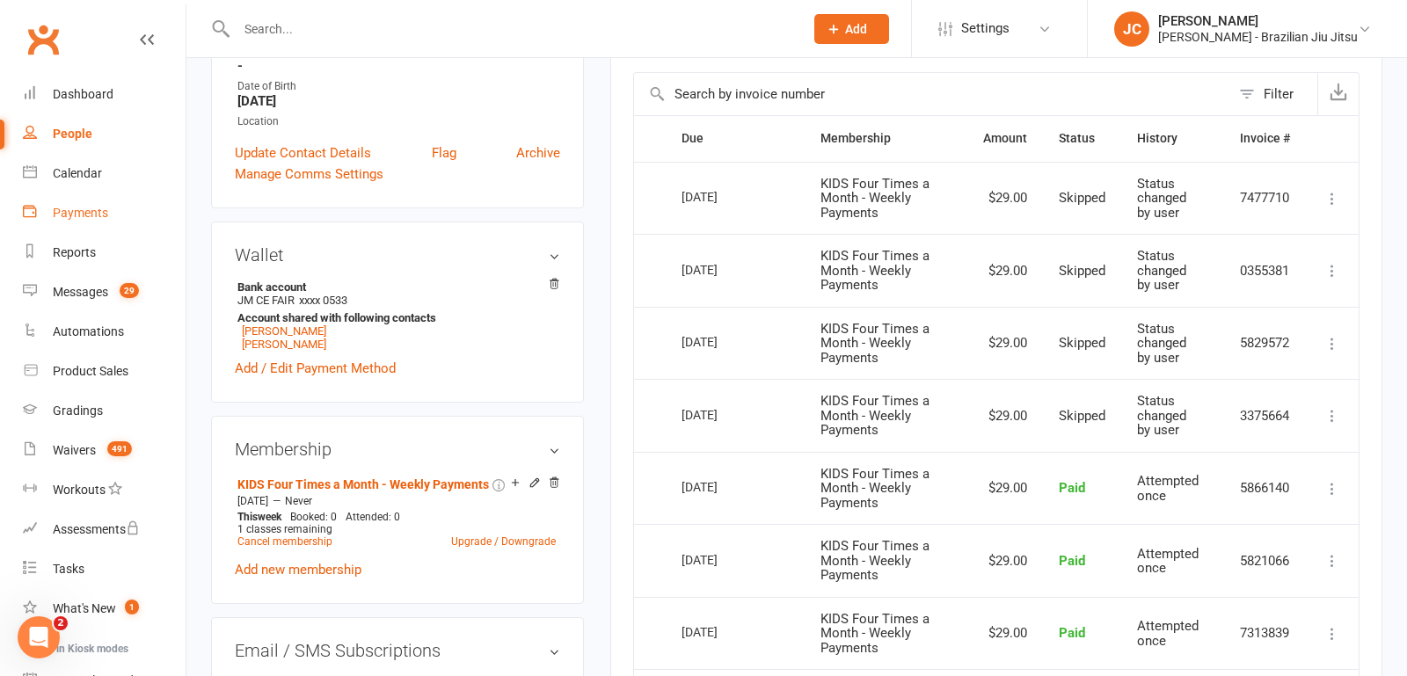
click at [78, 211] on div "Payments" at bounding box center [80, 213] width 55 height 14
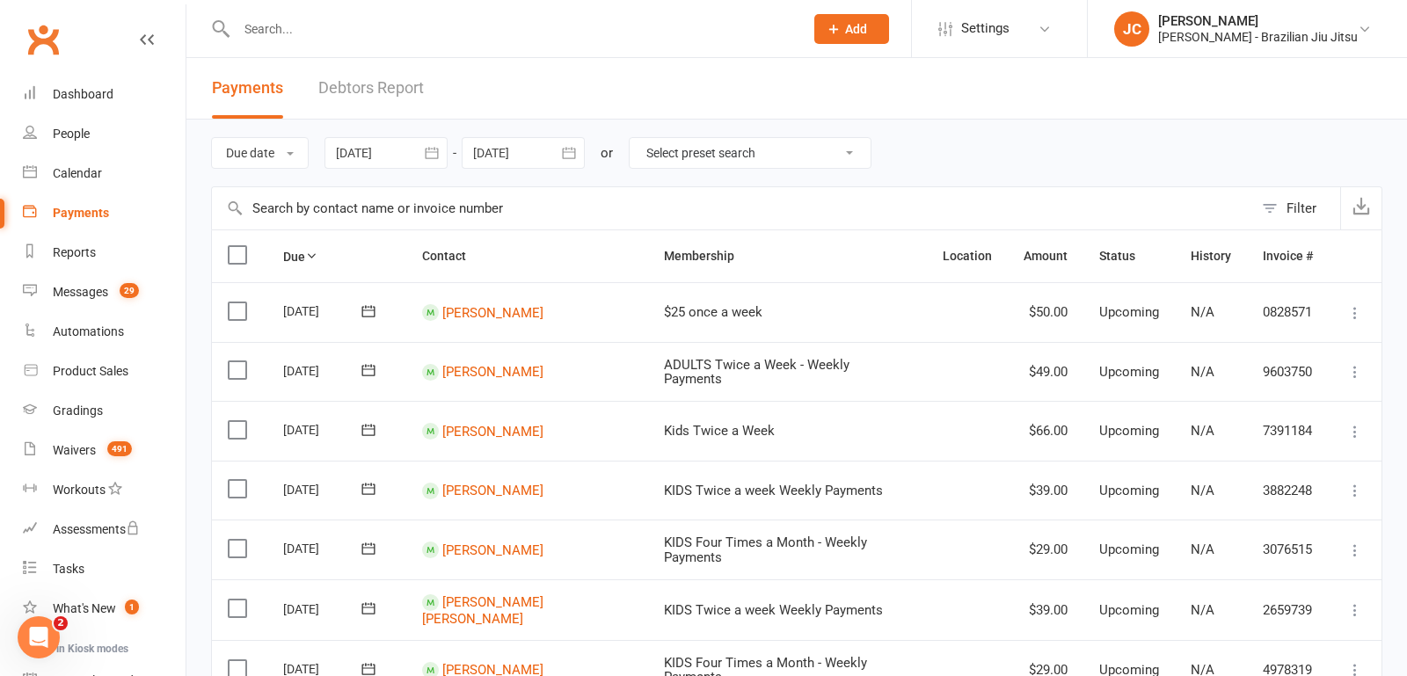
click at [724, 159] on select "Select preset search All failures All skipped payments All pending payments Suc…" at bounding box center [750, 153] width 241 height 30
select select "0"
type input "[DATE]"
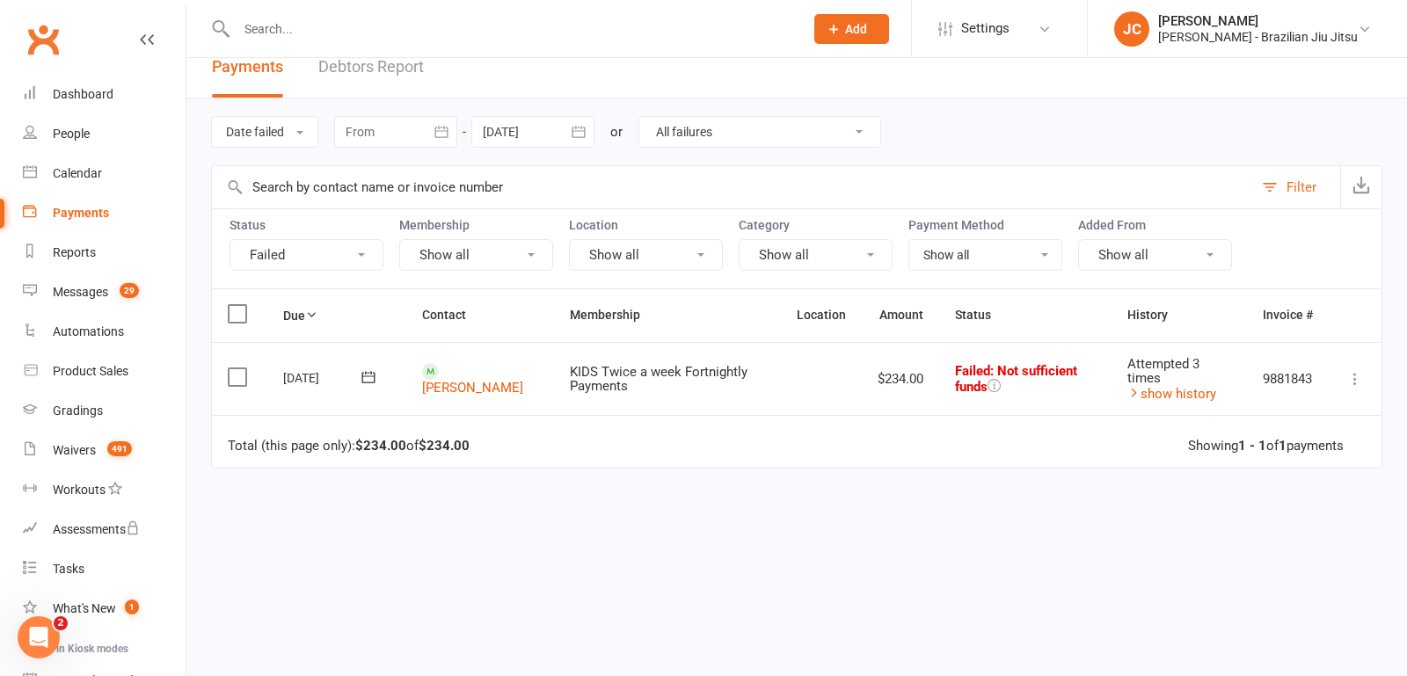
scroll to position [25, 0]
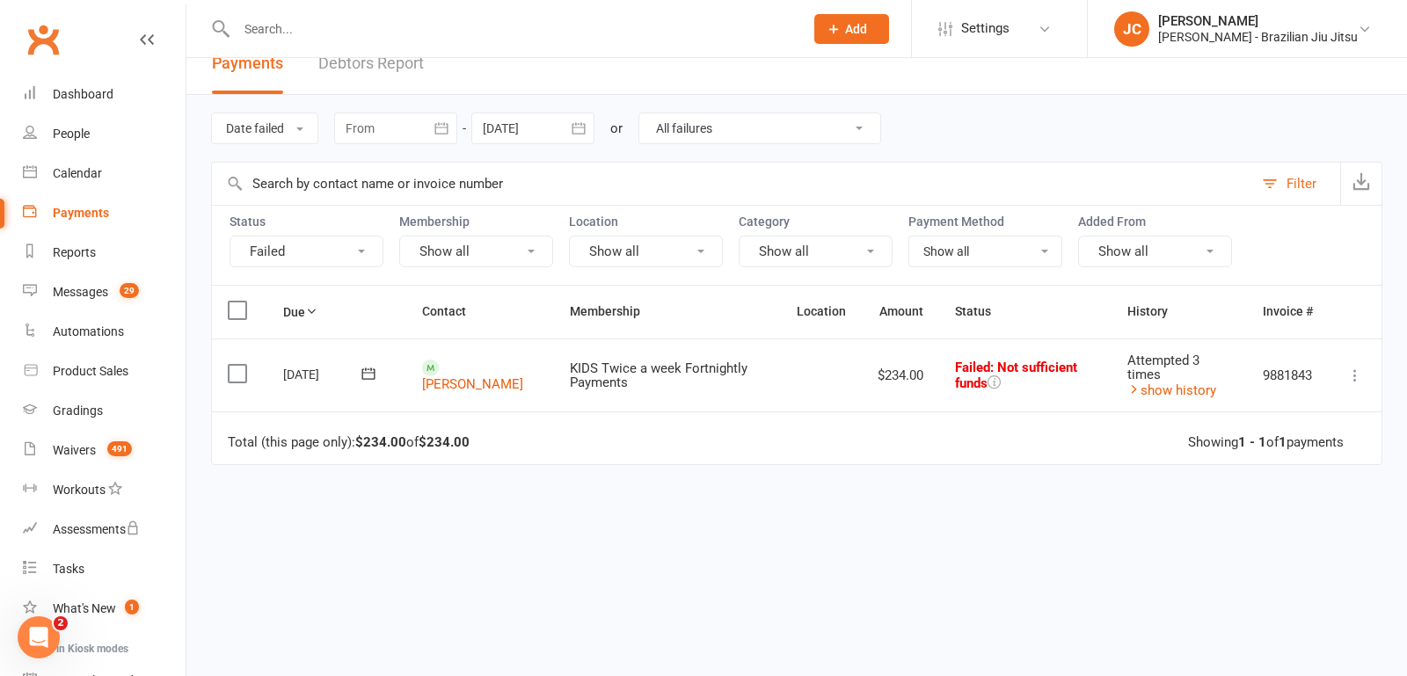
click at [367, 371] on icon at bounding box center [369, 374] width 18 height 18
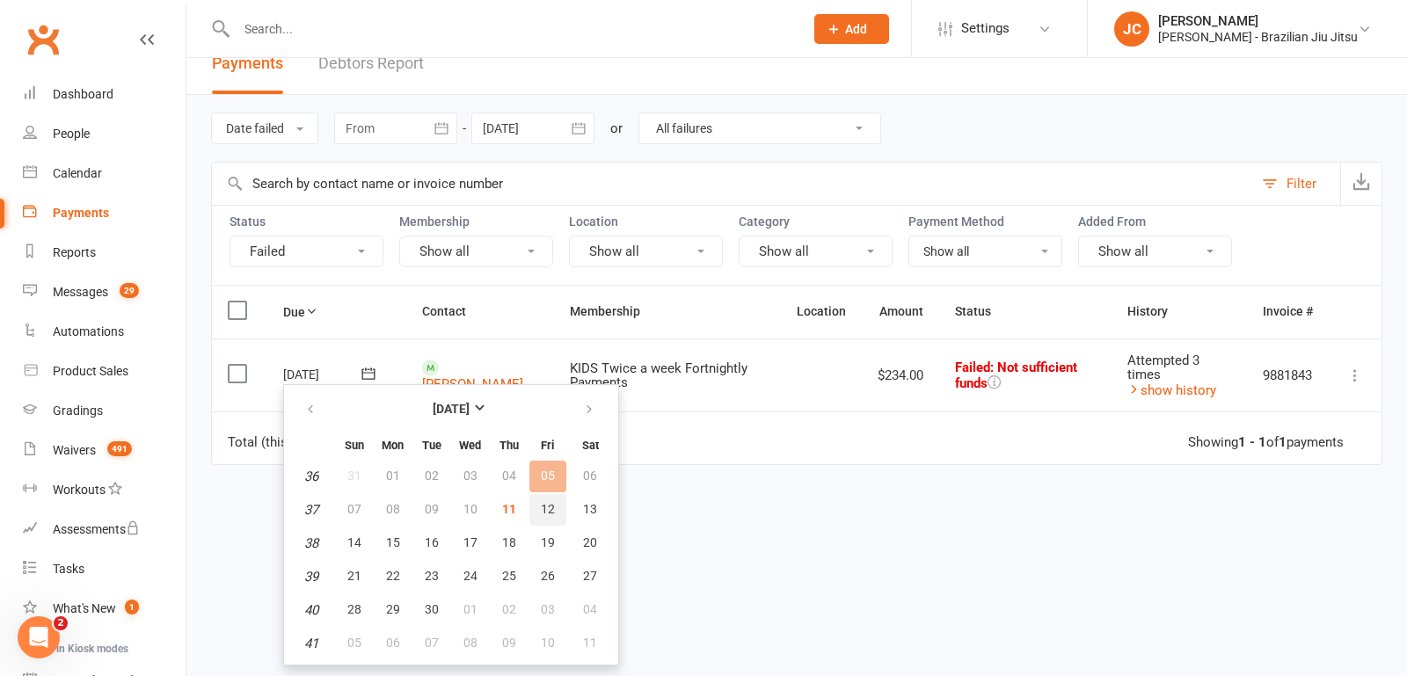
click at [553, 506] on button "12" at bounding box center [547, 510] width 37 height 32
